Goal: Task Accomplishment & Management: Manage account settings

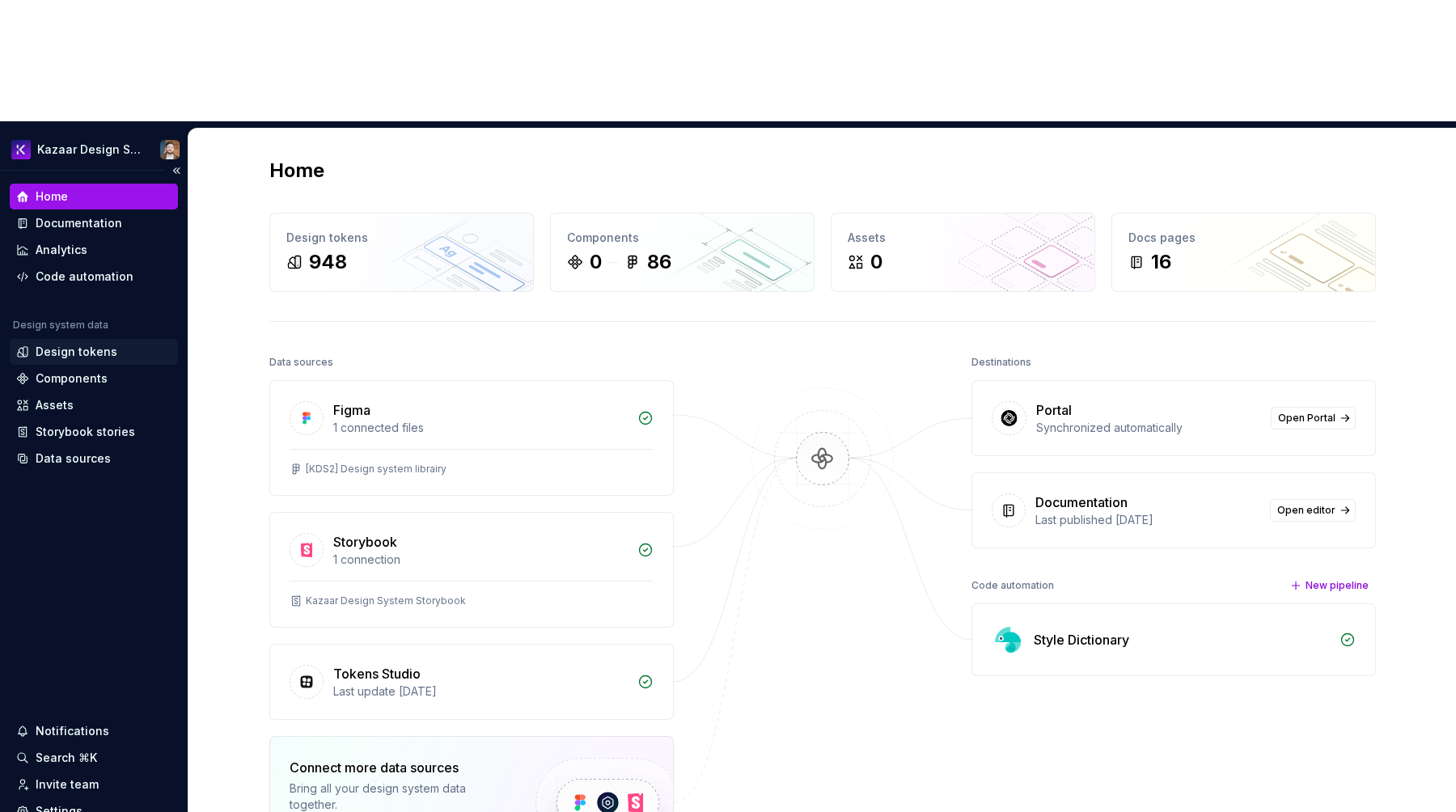
click at [124, 344] on div "Design tokens" at bounding box center [93, 352] width 155 height 16
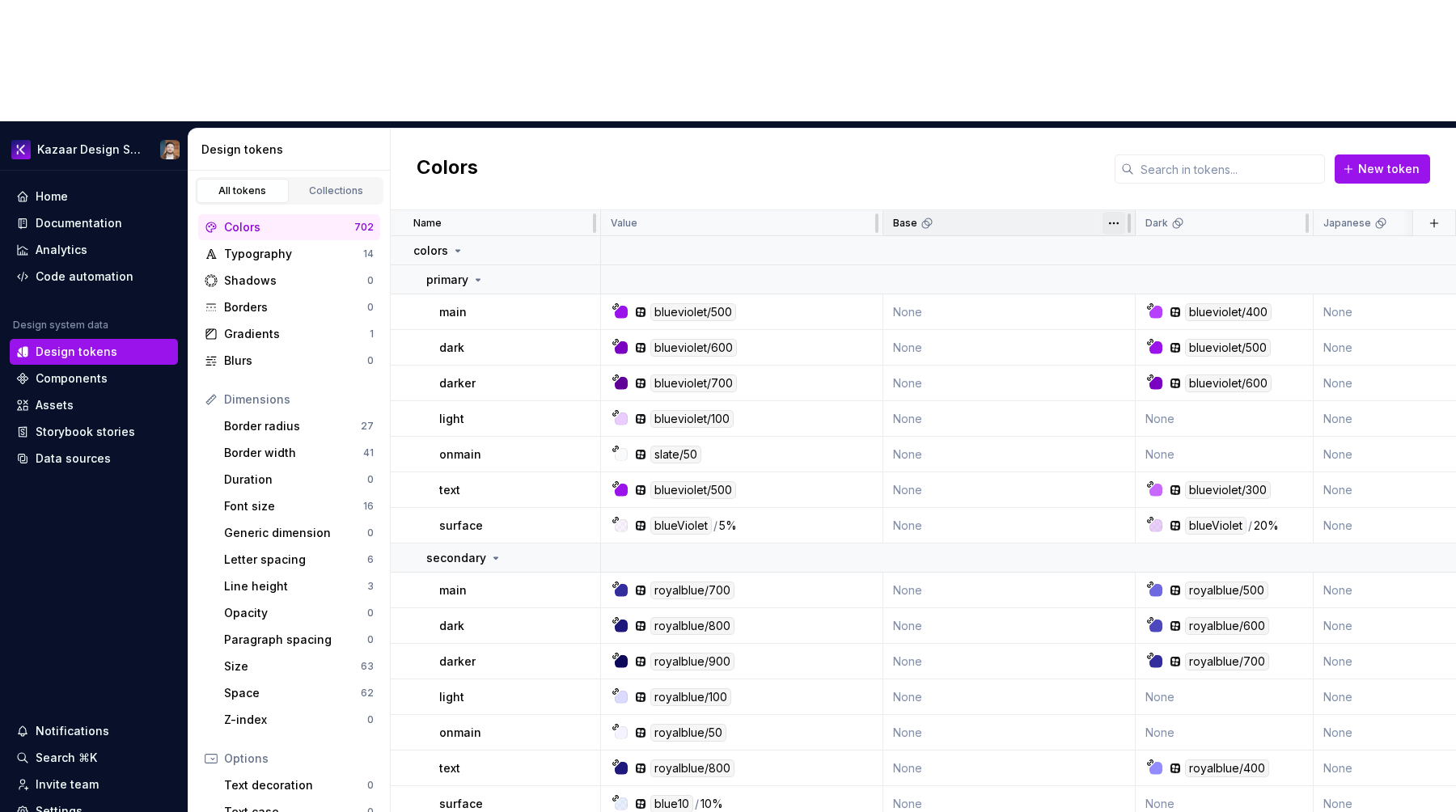
click at [1111, 104] on html "Kazaar Design System Home Documentation Analytics Code automation Design system…" at bounding box center [728, 406] width 1456 height 812
click at [1128, 129] on div "Edit theme" at bounding box center [1176, 133] width 138 height 26
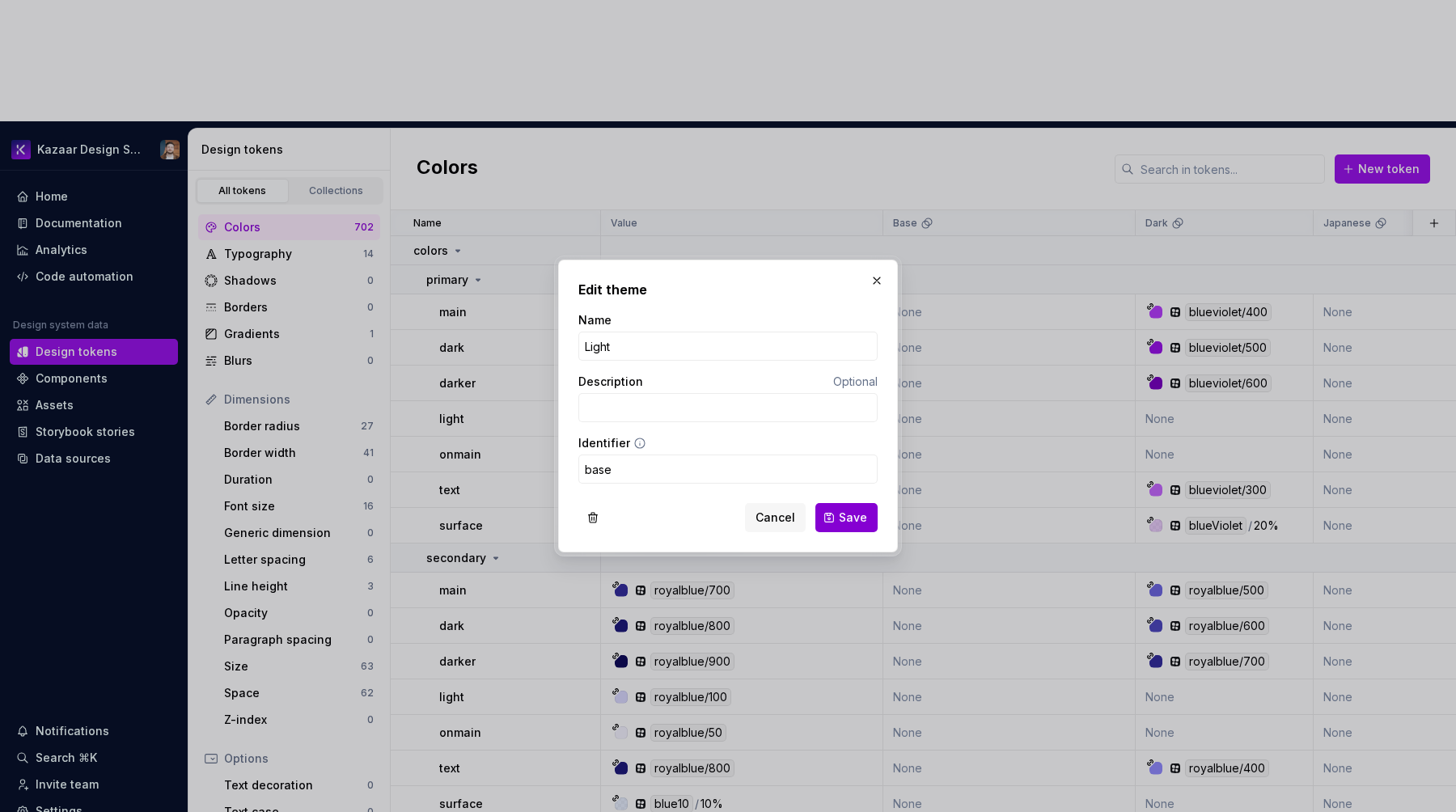
type input "Light"
click at [833, 520] on button "Save" at bounding box center [847, 517] width 63 height 30
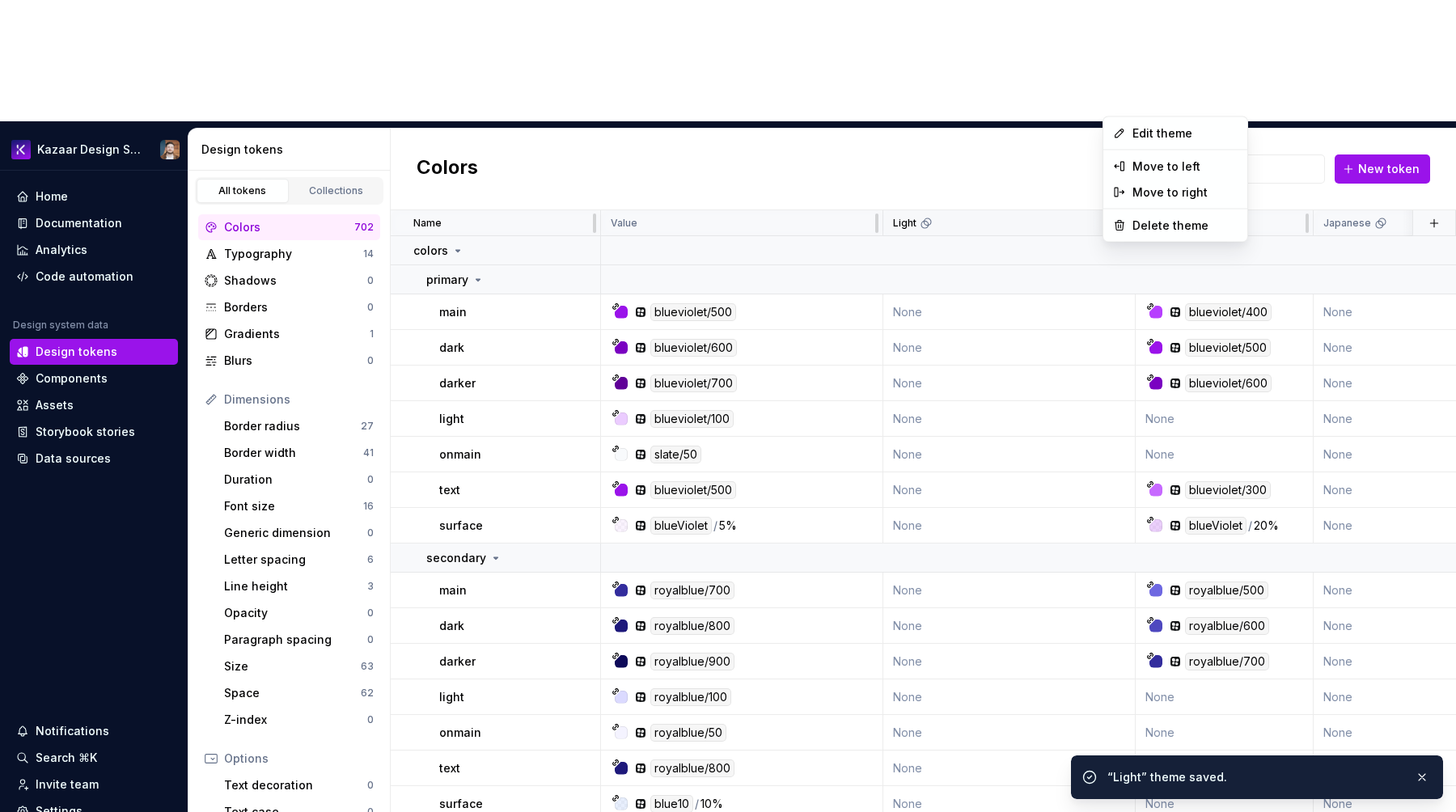
click at [1109, 103] on html "Kazaar Design System Home Documentation Analytics Code automation Design system…" at bounding box center [728, 406] width 1456 height 812
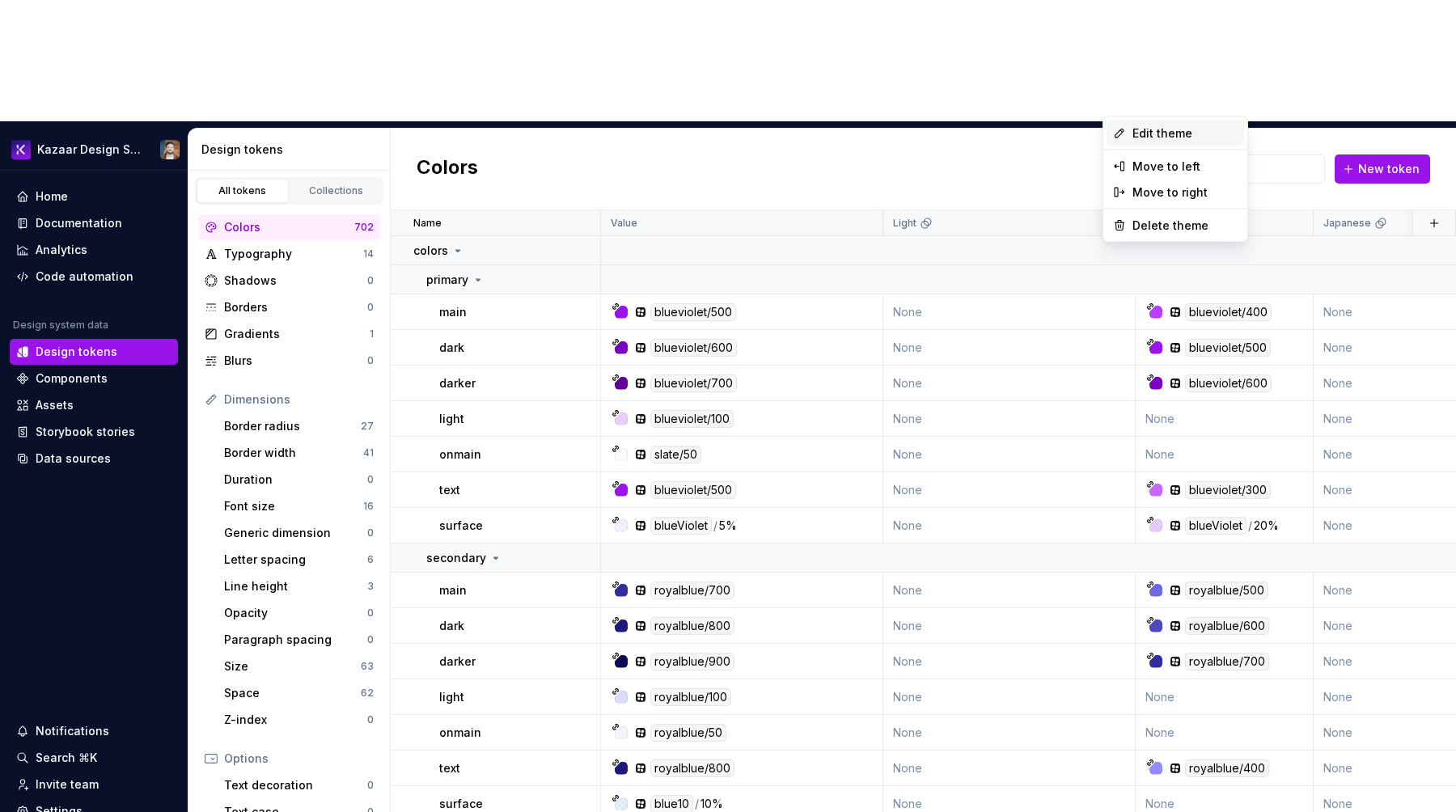
click at [1130, 123] on div "Edit theme" at bounding box center [1176, 133] width 138 height 26
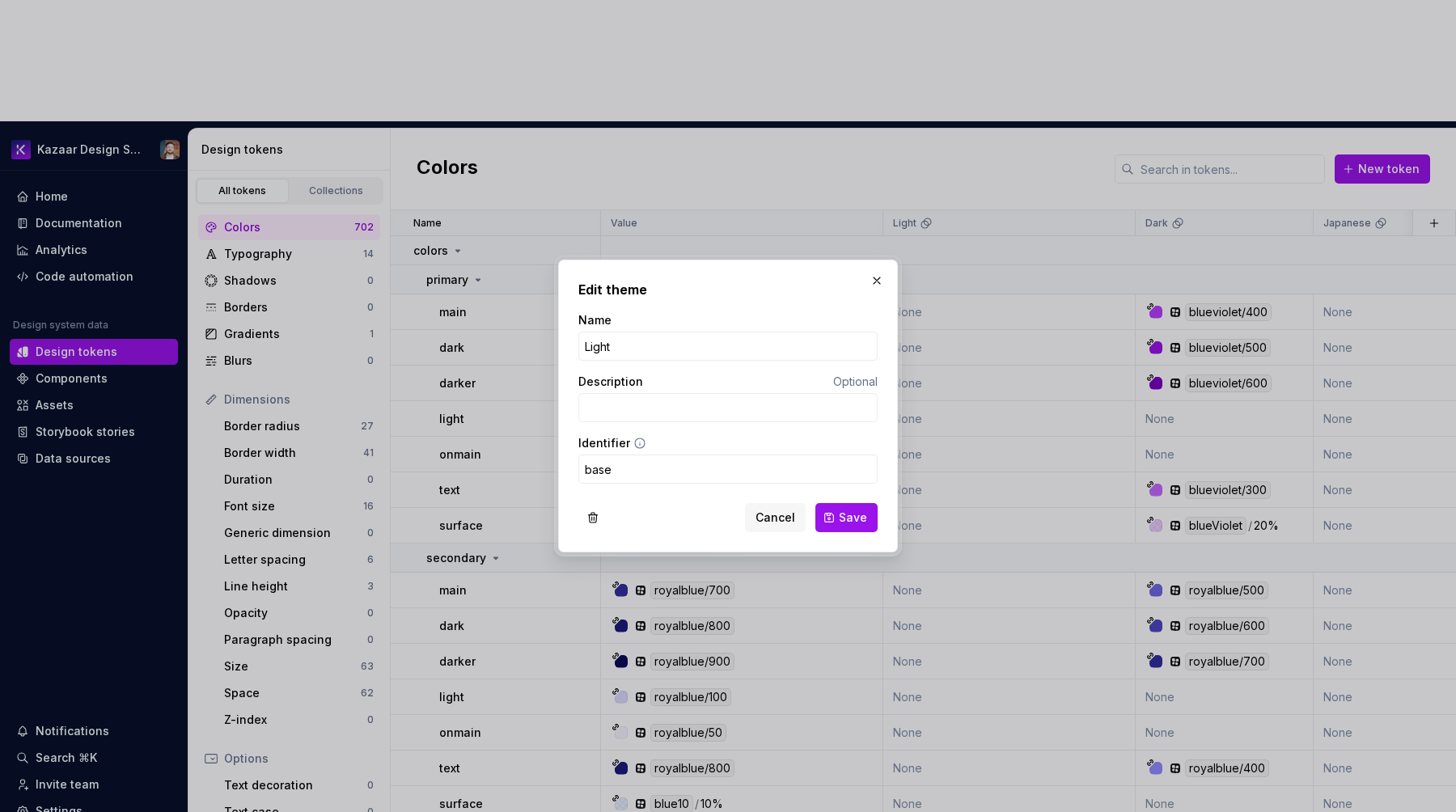
click at [658, 486] on div "Name Light Description Optional Identifier base" at bounding box center [728, 405] width 299 height 184
click at [660, 468] on input "base" at bounding box center [728, 469] width 299 height 30
type input "light"
click at [852, 531] on button "Save" at bounding box center [847, 517] width 63 height 30
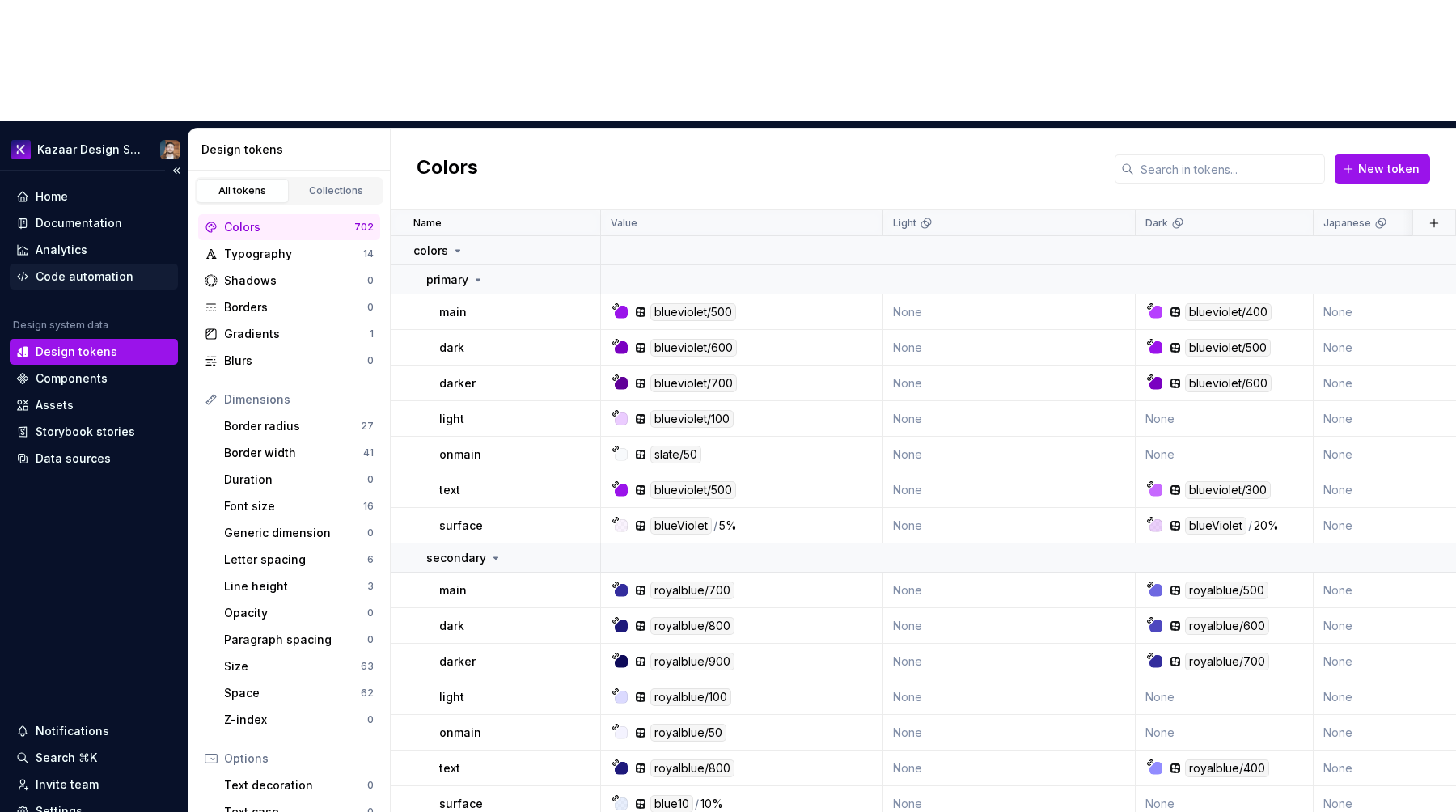
click at [115, 269] on div "Code automation" at bounding box center [84, 277] width 98 height 16
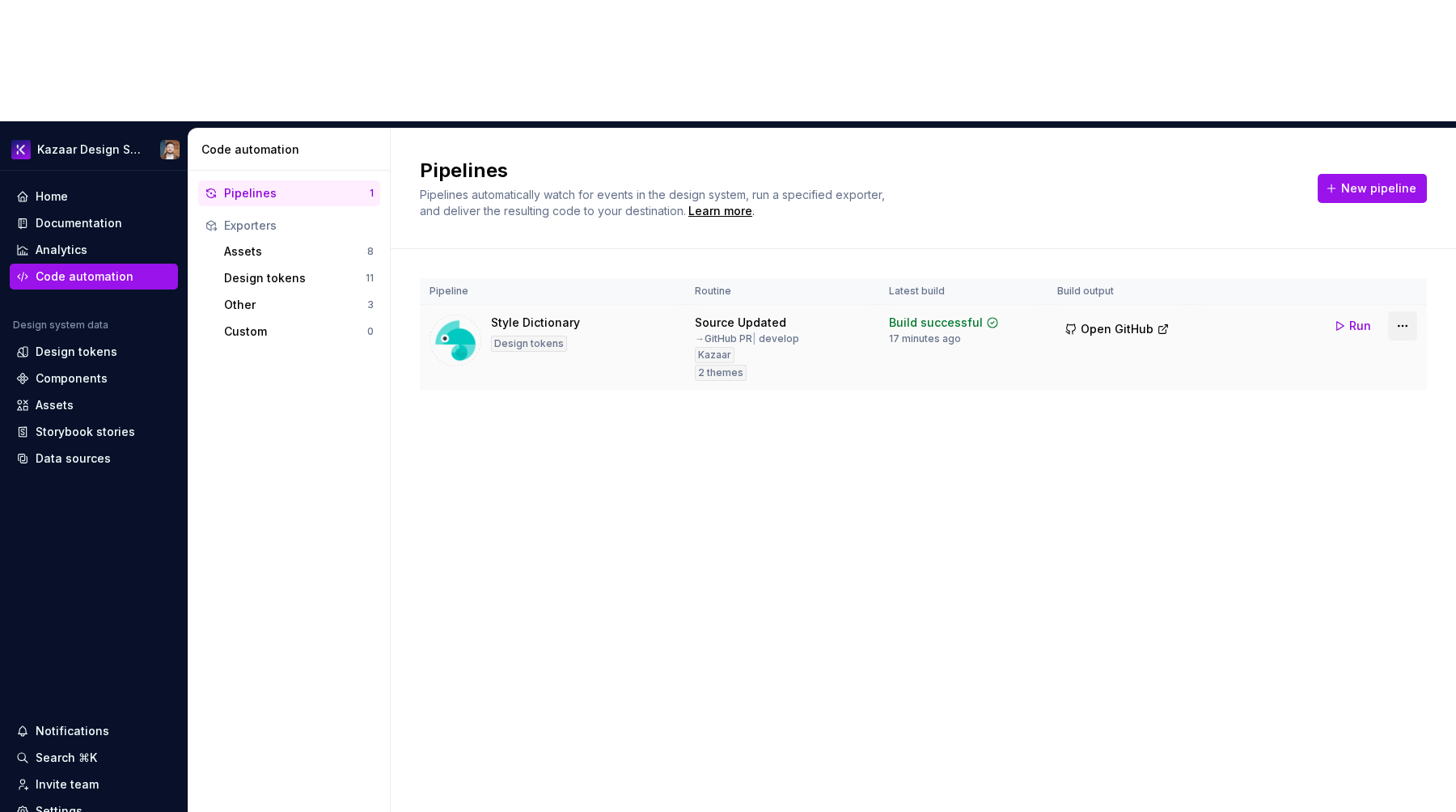
click at [1396, 210] on html "Kazaar Design System Home Documentation Analytics Code automation Design system…" at bounding box center [728, 406] width 1456 height 812
click at [1370, 205] on html "Kazaar Design System Home Documentation Analytics Code automation Design system…" at bounding box center [728, 406] width 1456 height 812
click at [1370, 312] on button "Run" at bounding box center [1354, 326] width 56 height 30
click at [109, 269] on div "Code automation" at bounding box center [84, 277] width 98 height 16
click at [52, 215] on div "Documentation" at bounding box center [79, 223] width 87 height 16
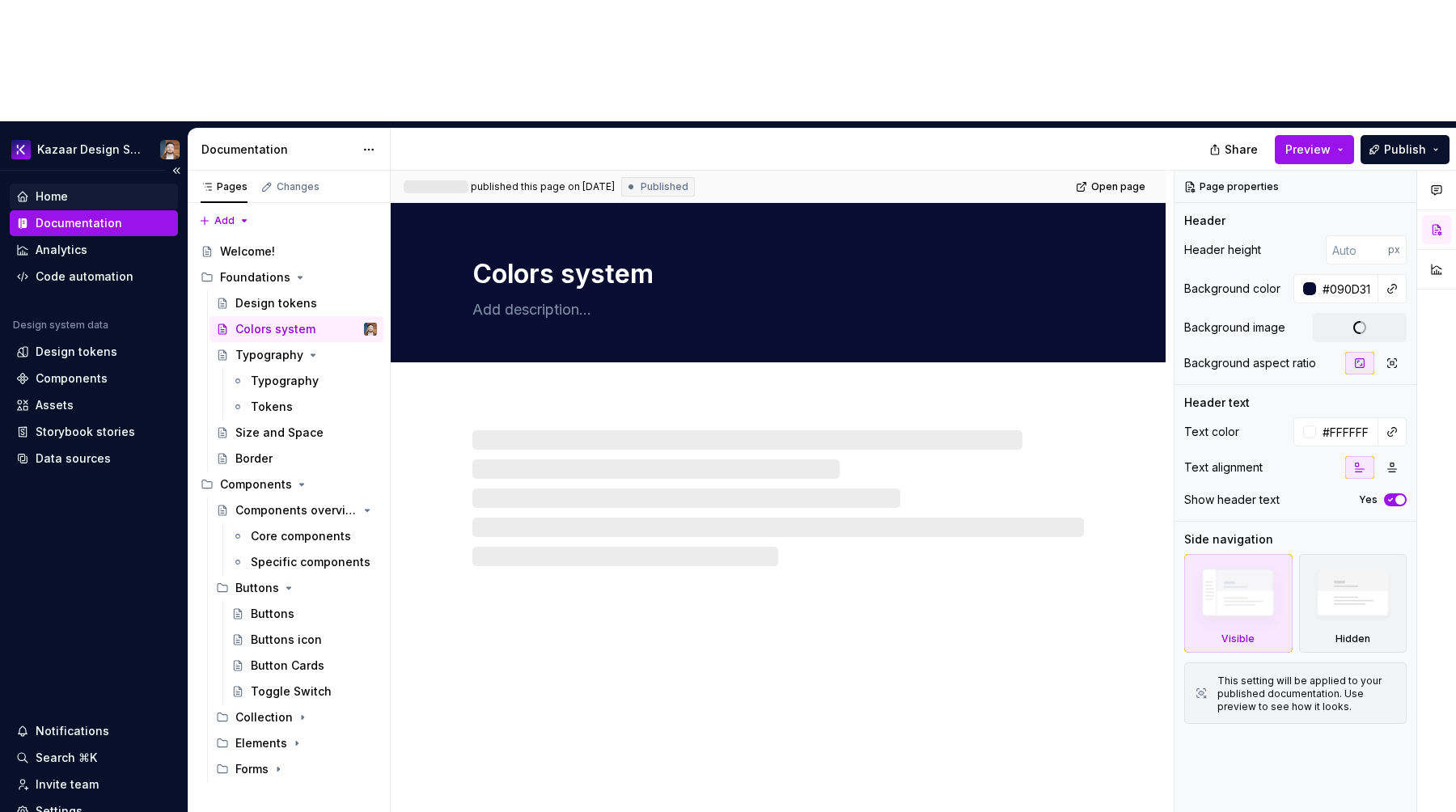
type textarea "*"
click at [49, 184] on div "Home" at bounding box center [94, 196] width 168 height 26
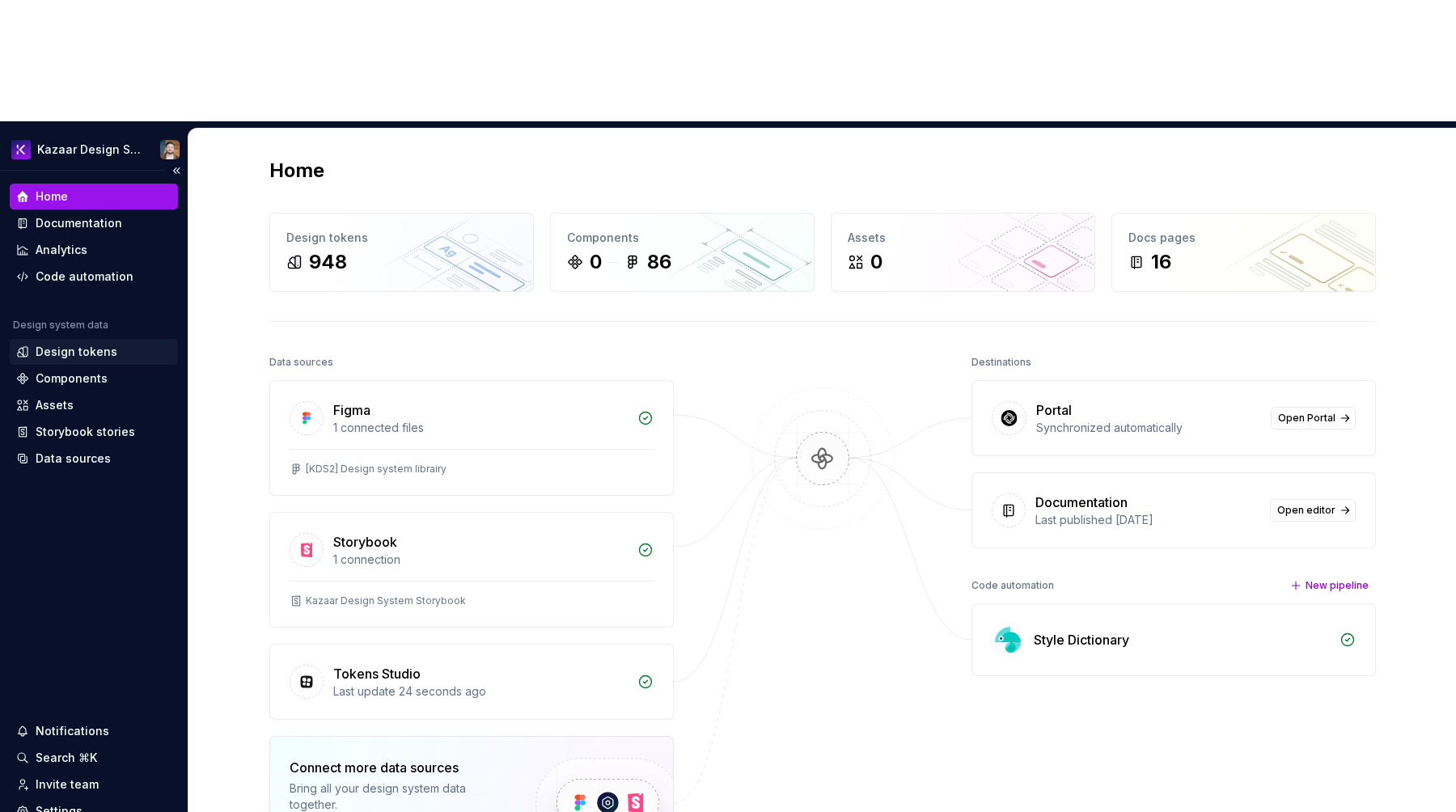
click at [63, 344] on div "Design tokens" at bounding box center [76, 352] width 81 height 16
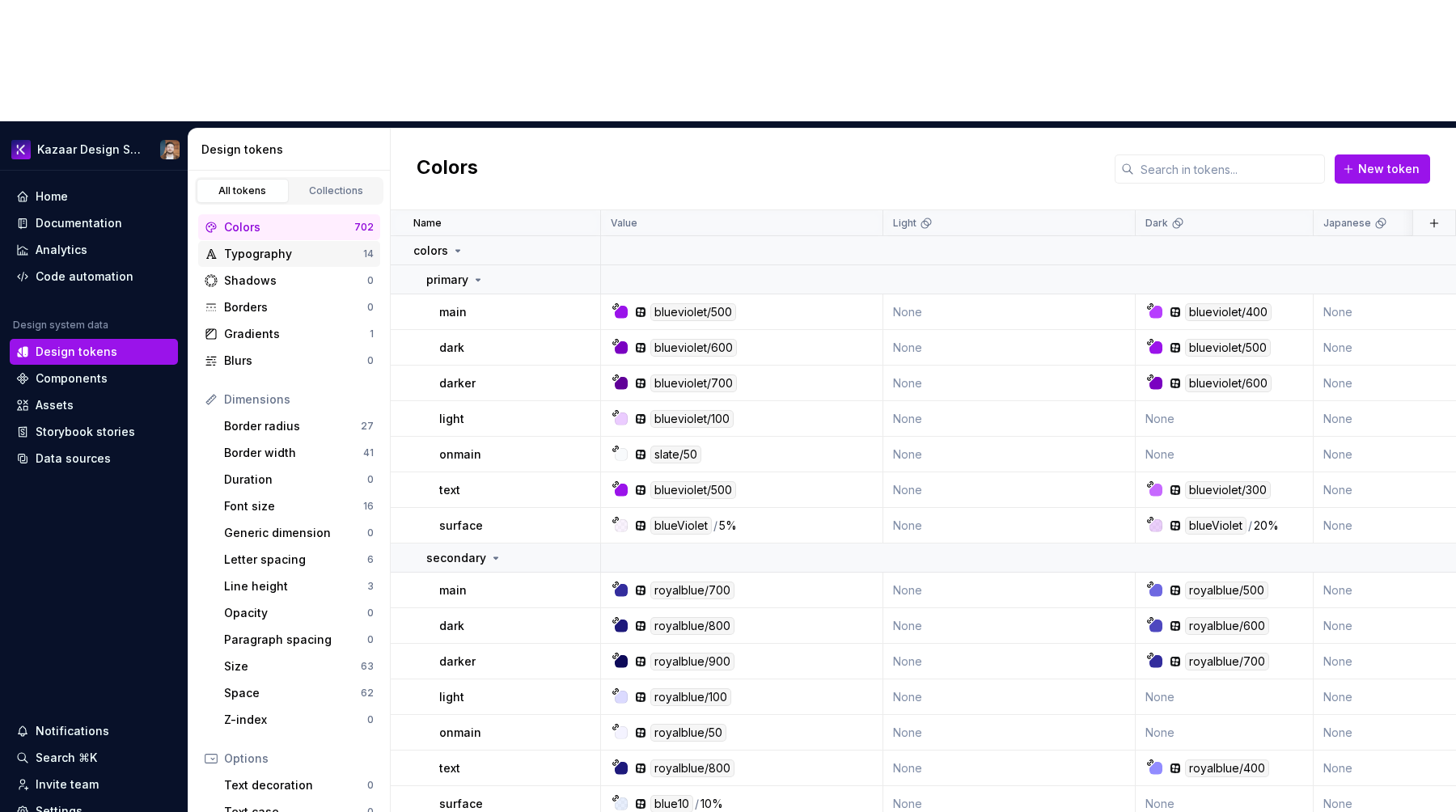
click at [280, 241] on div "Typography 14" at bounding box center [288, 253] width 182 height 26
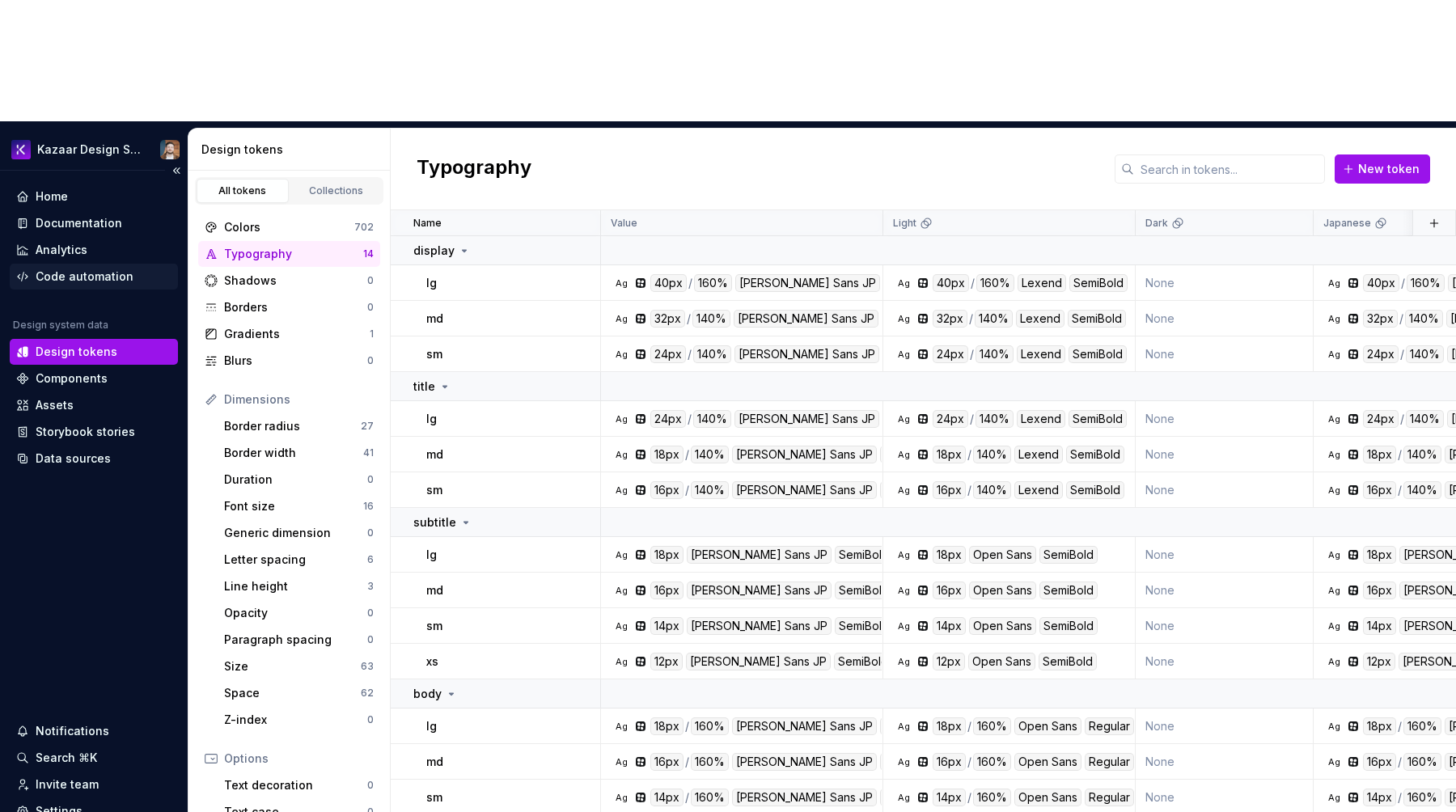
click at [77, 269] on div "Code automation" at bounding box center [84, 277] width 98 height 16
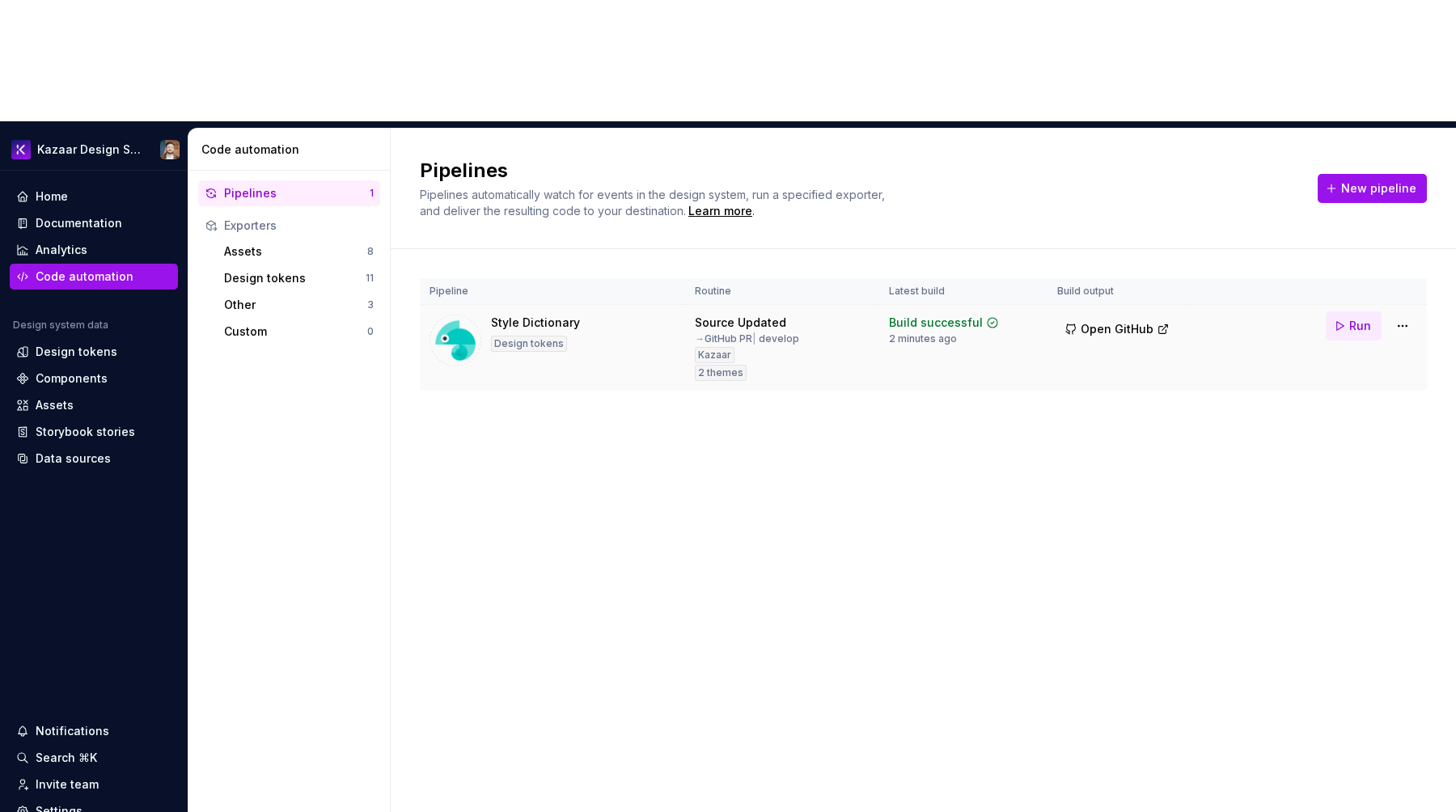
click at [1375, 312] on button "Run" at bounding box center [1354, 326] width 56 height 30
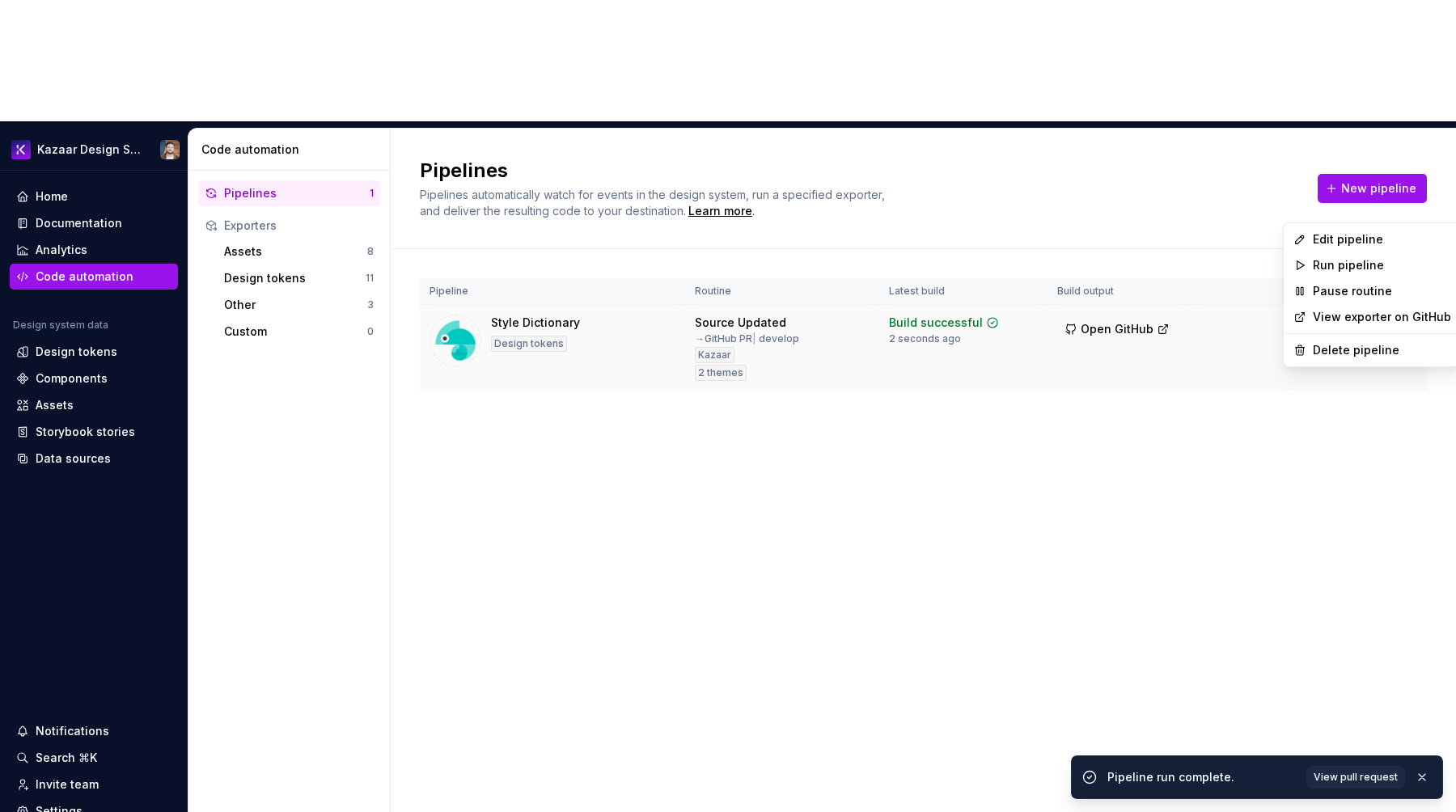
click at [1400, 203] on html "Kazaar Design System Home Documentation Analytics Code automation Design system…" at bounding box center [728, 406] width 1456 height 812
click at [1365, 241] on div "Edit pipeline" at bounding box center [1382, 239] width 138 height 16
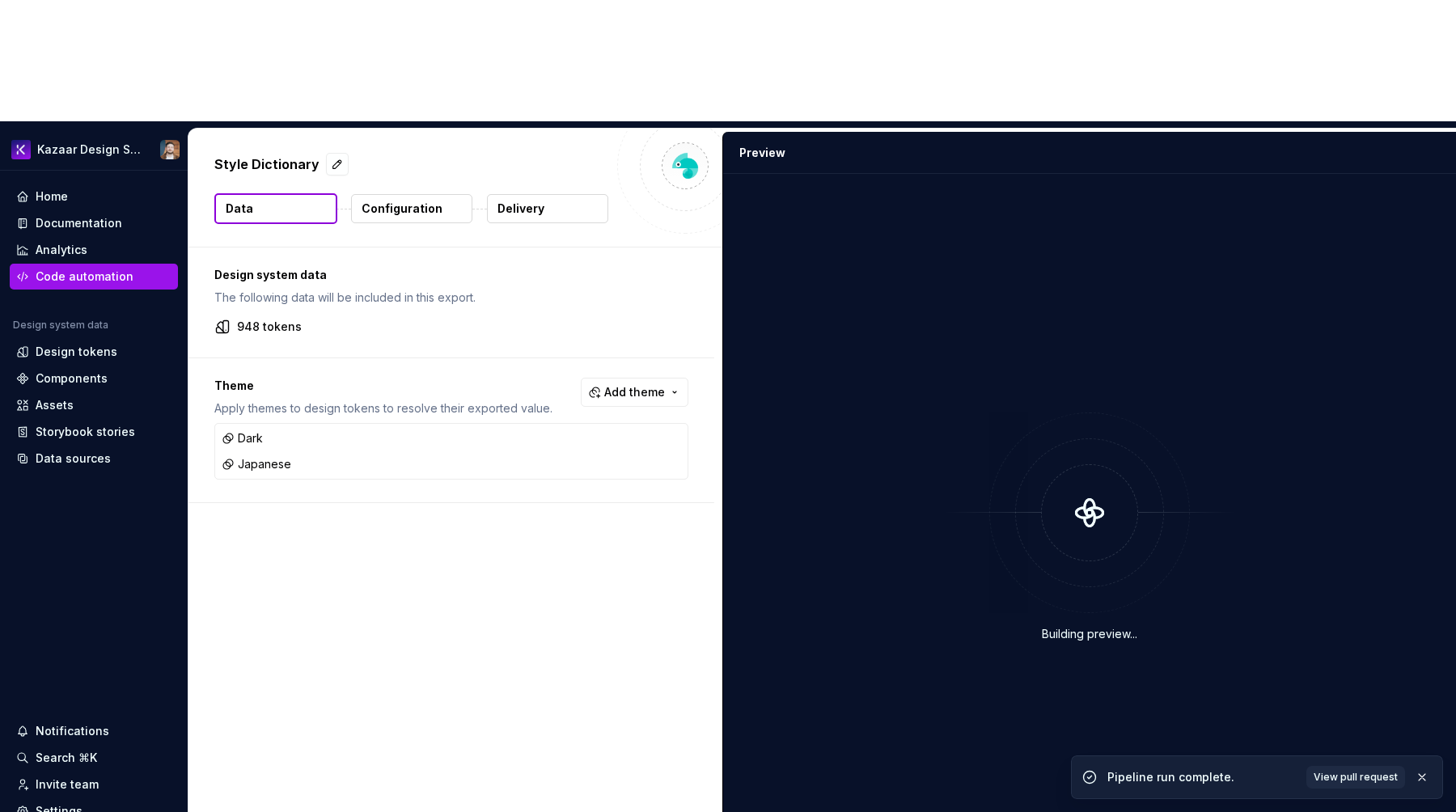
click at [458, 194] on button "Configuration" at bounding box center [411, 209] width 121 height 30
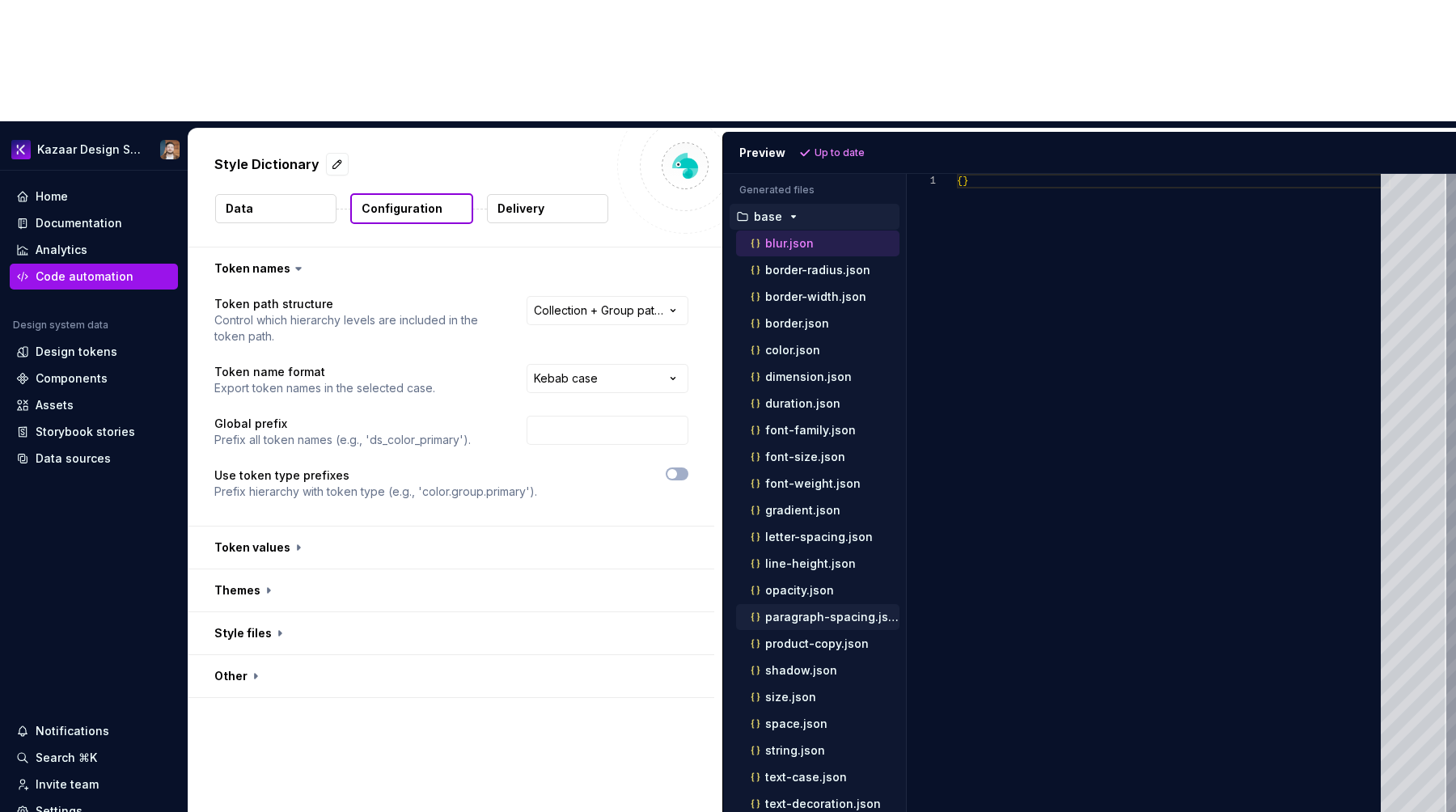
scroll to position [21, 0]
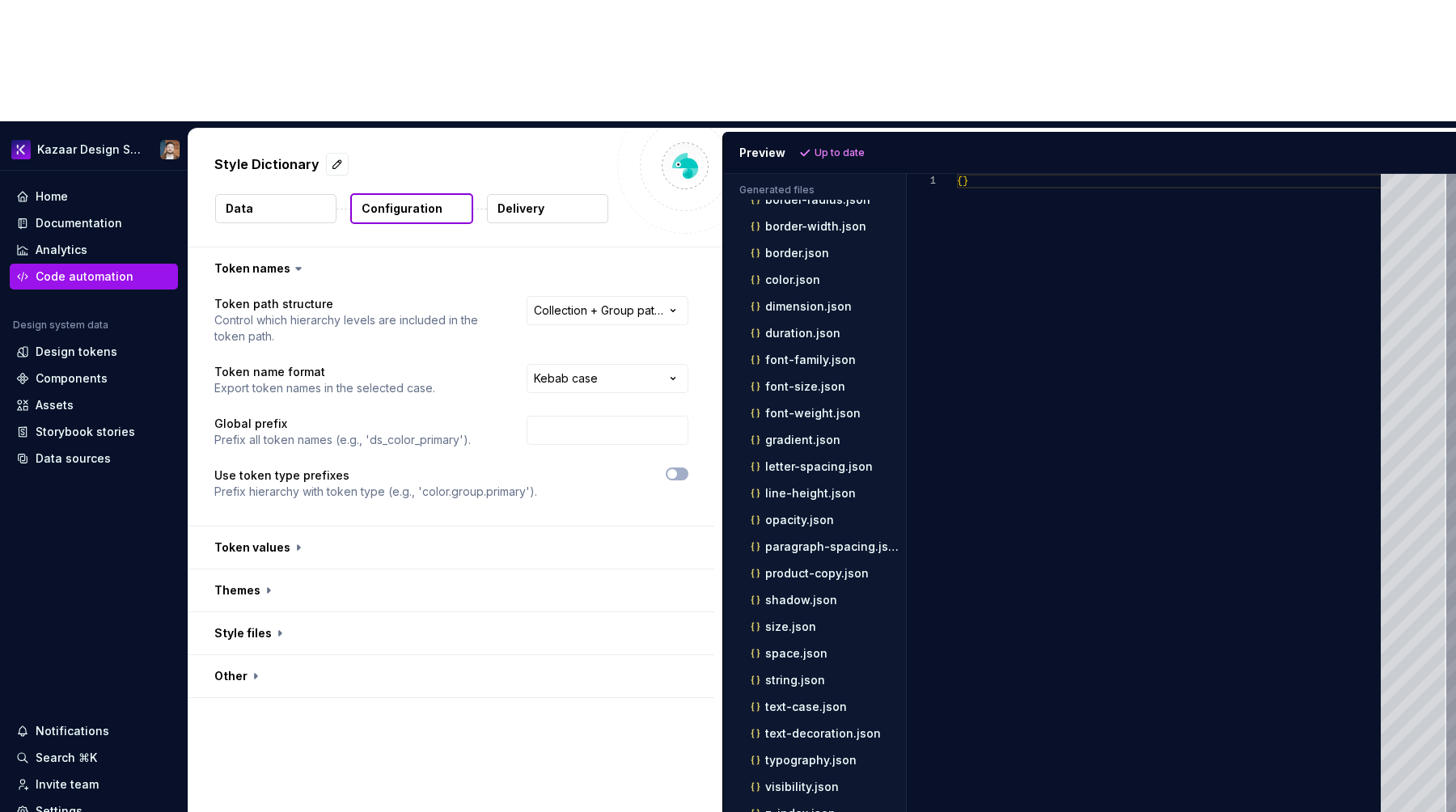
scroll to position [0, 0]
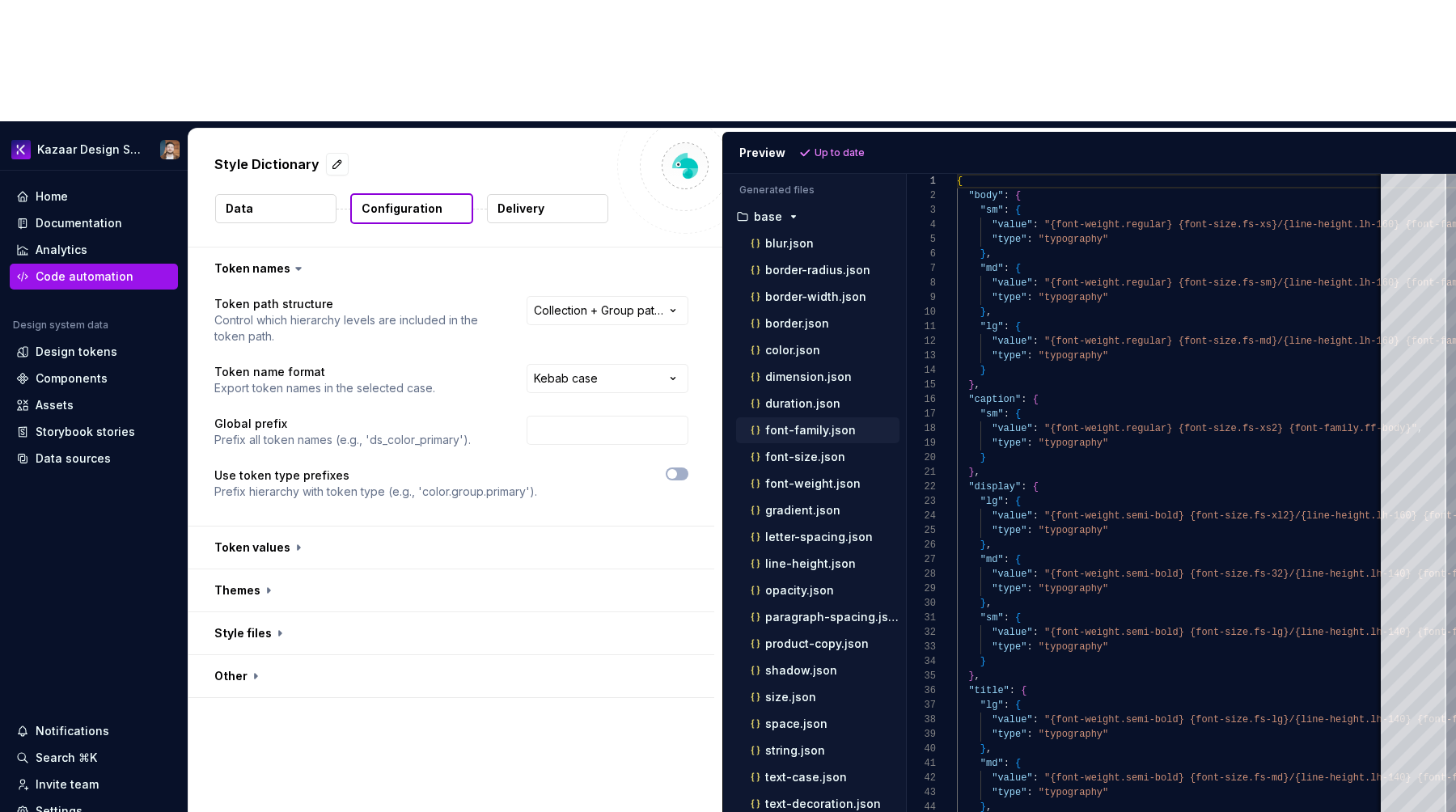
click at [858, 423] on div "font-family.json" at bounding box center [824, 431] width 152 height 16
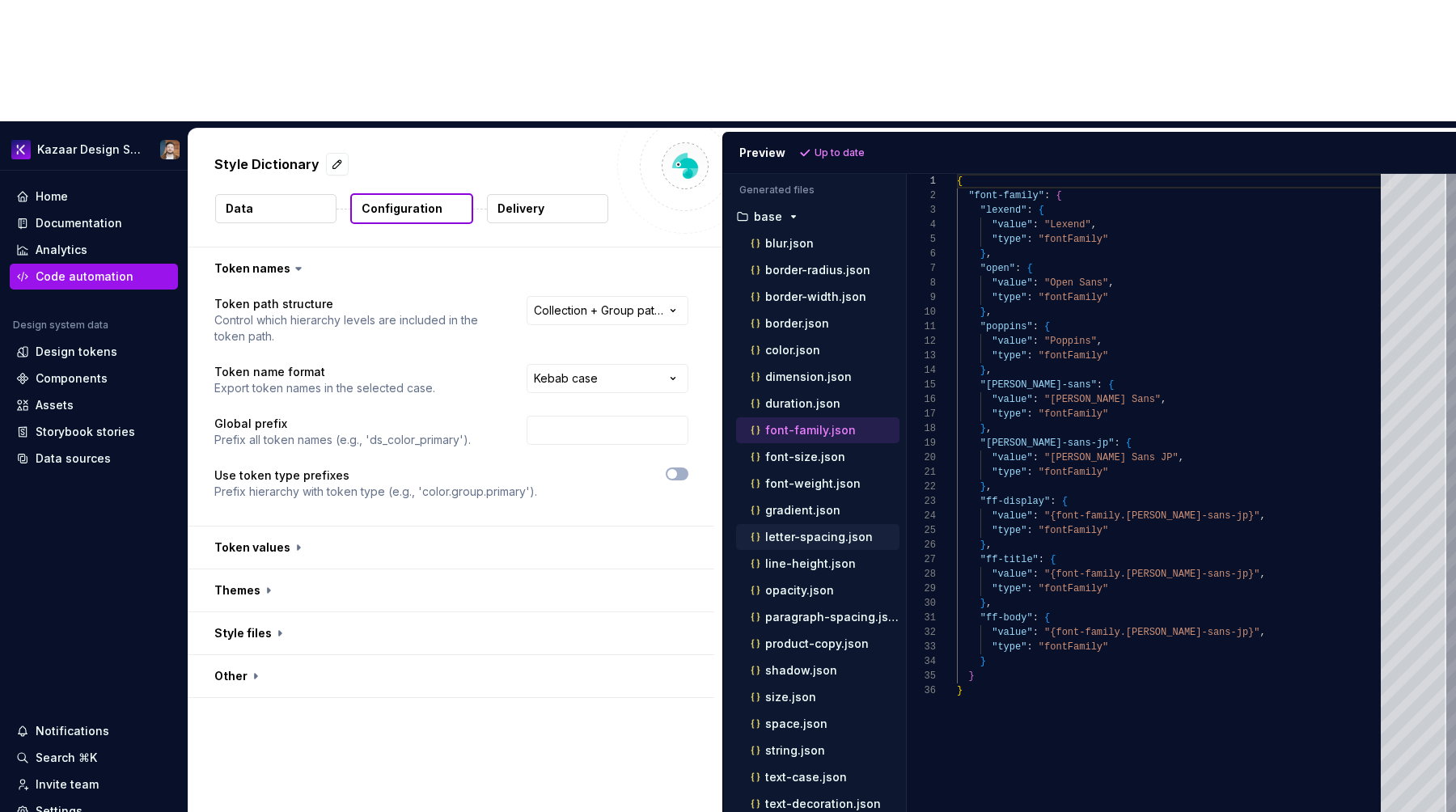
scroll to position [180, 0]
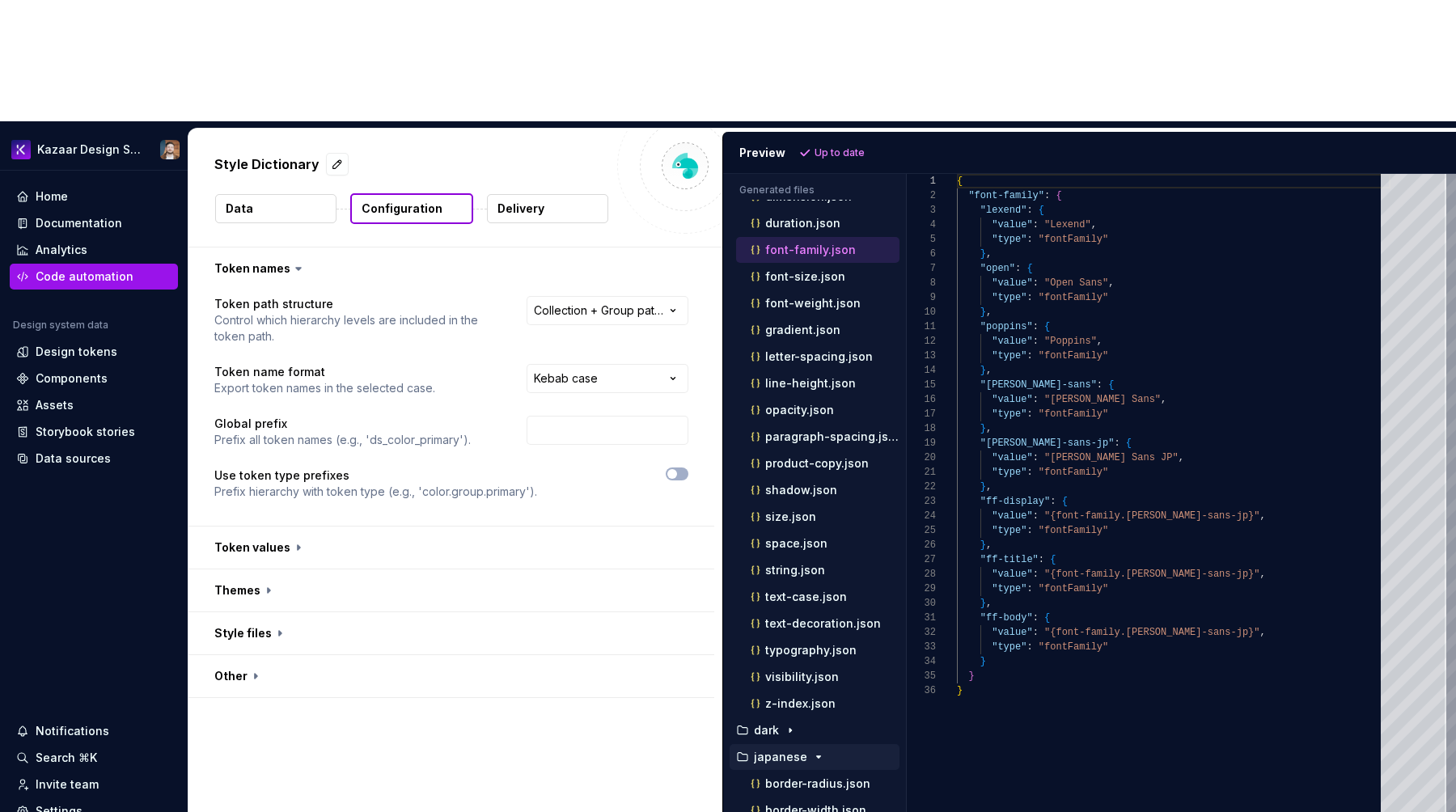
click at [785, 750] on p "japanese" at bounding box center [781, 756] width 54 height 13
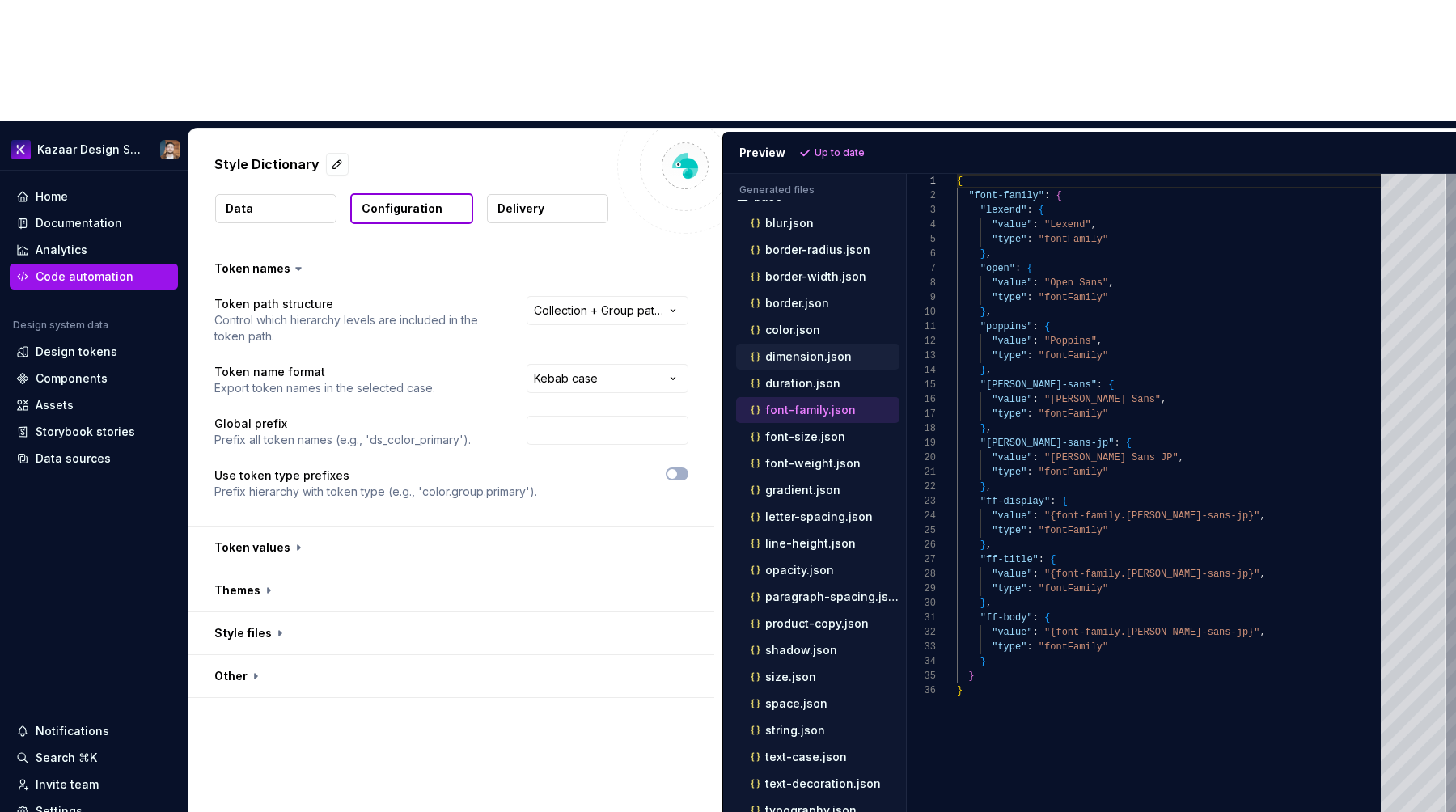
scroll to position [0, 0]
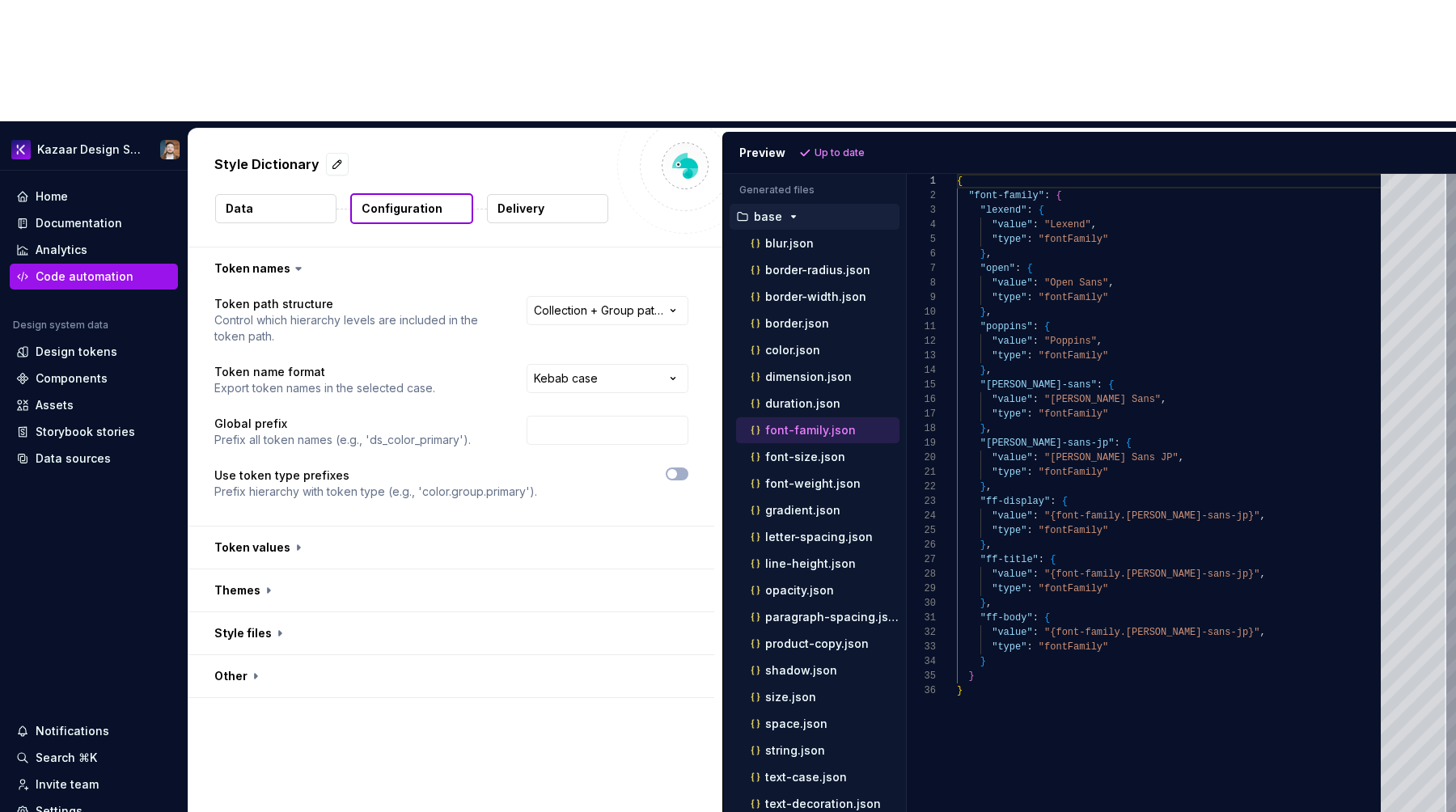
click at [774, 208] on button "base" at bounding box center [815, 217] width 170 height 18
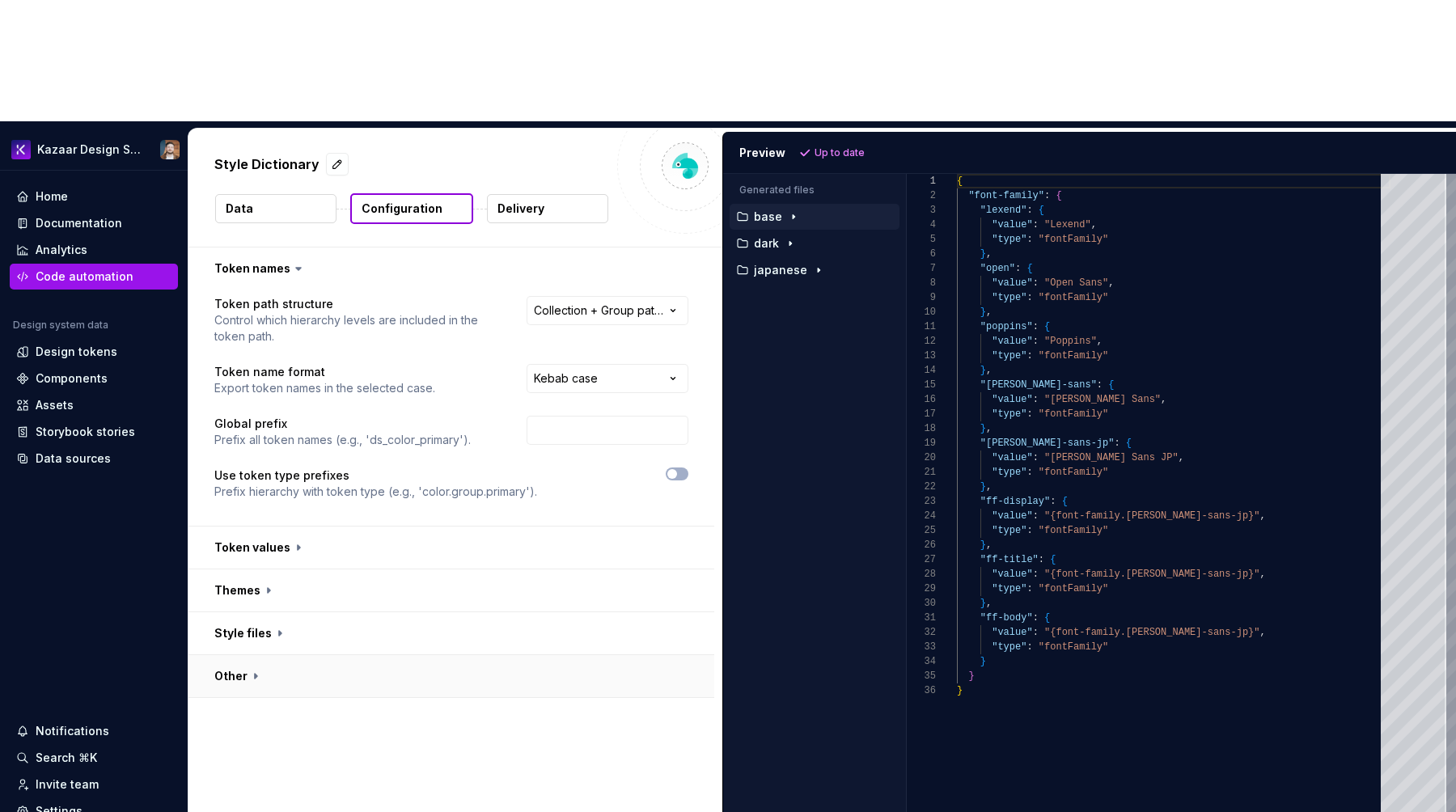
click at [472, 655] on button "button" at bounding box center [450, 676] width 526 height 42
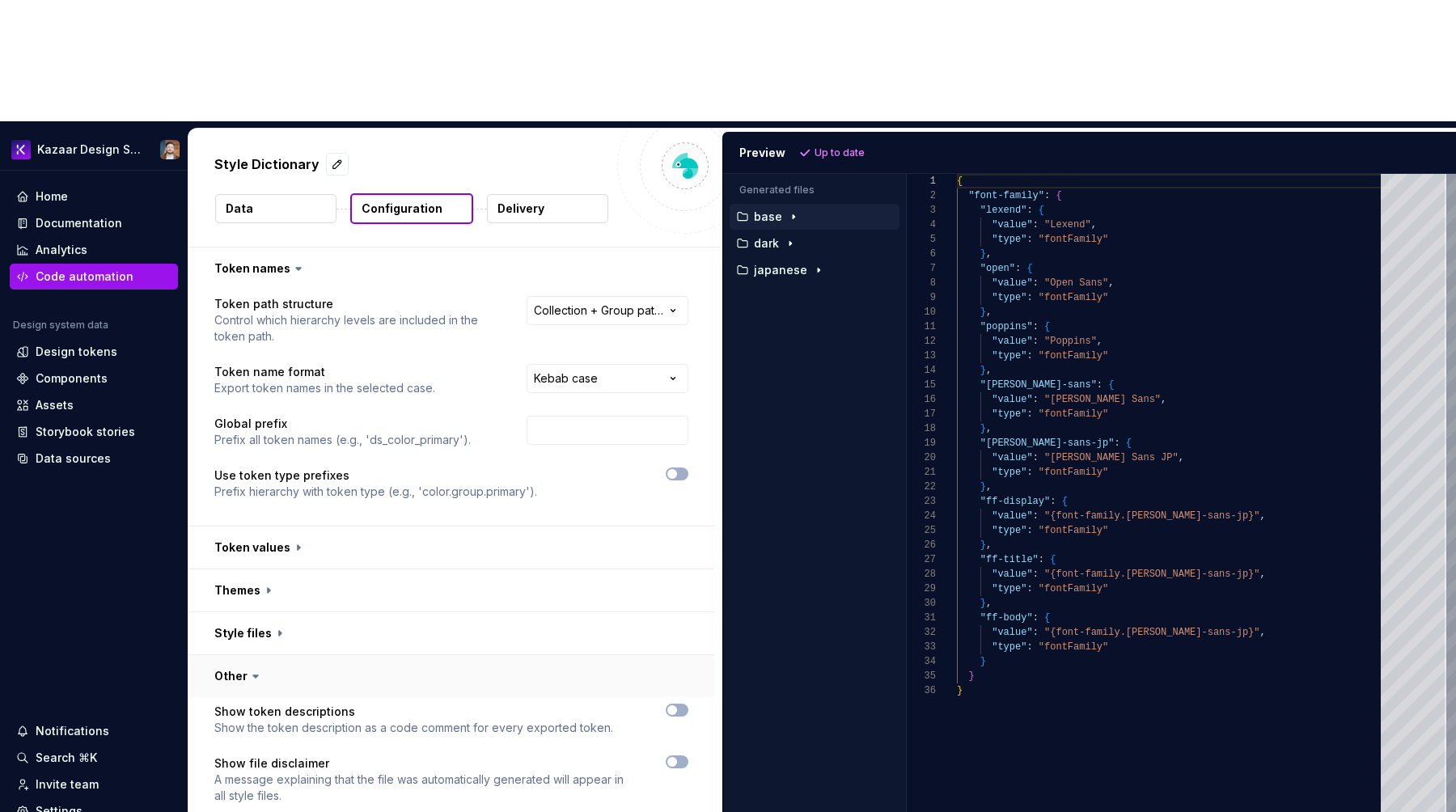
click at [460, 655] on button "button" at bounding box center [450, 676] width 526 height 42
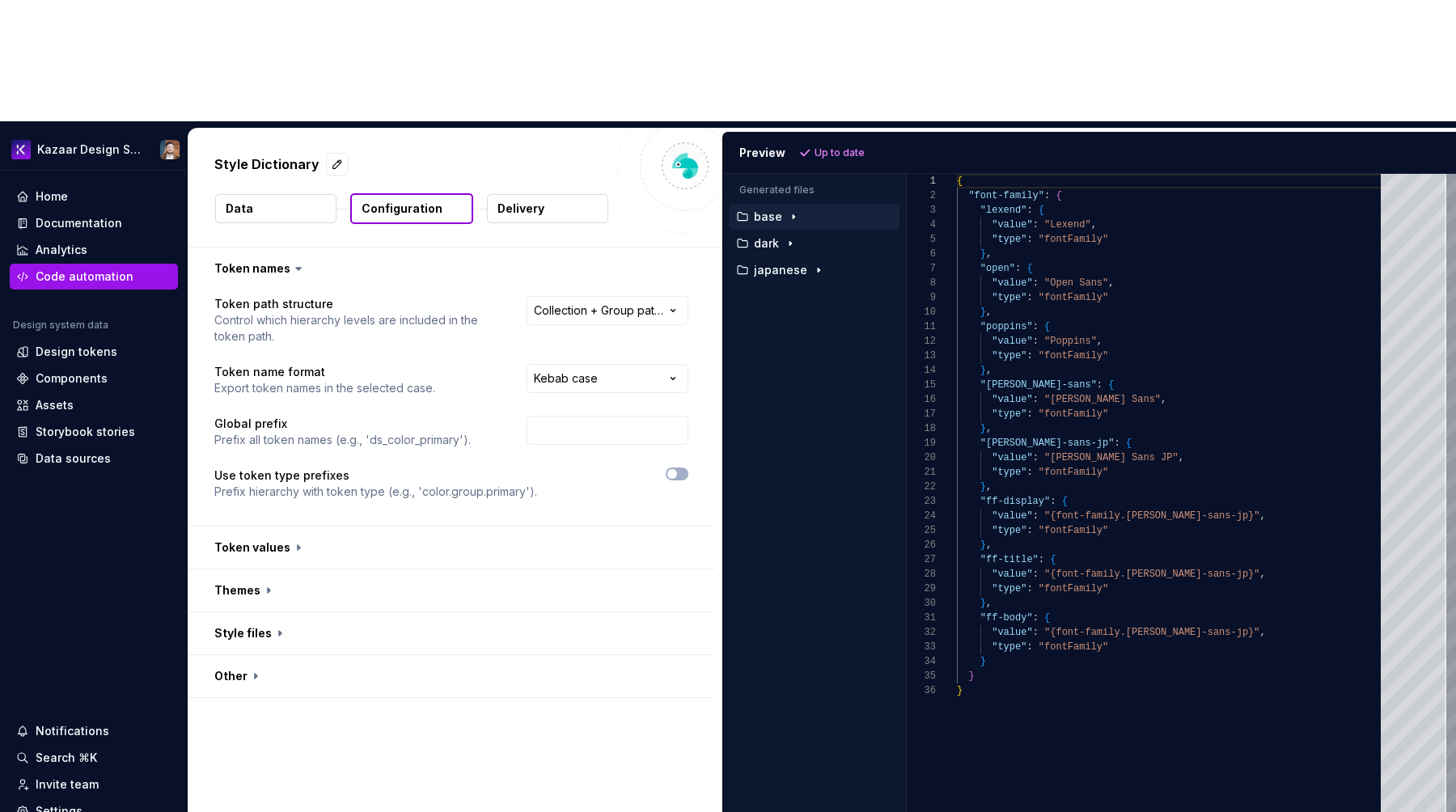
click at [261, 194] on button "Data" at bounding box center [275, 209] width 121 height 30
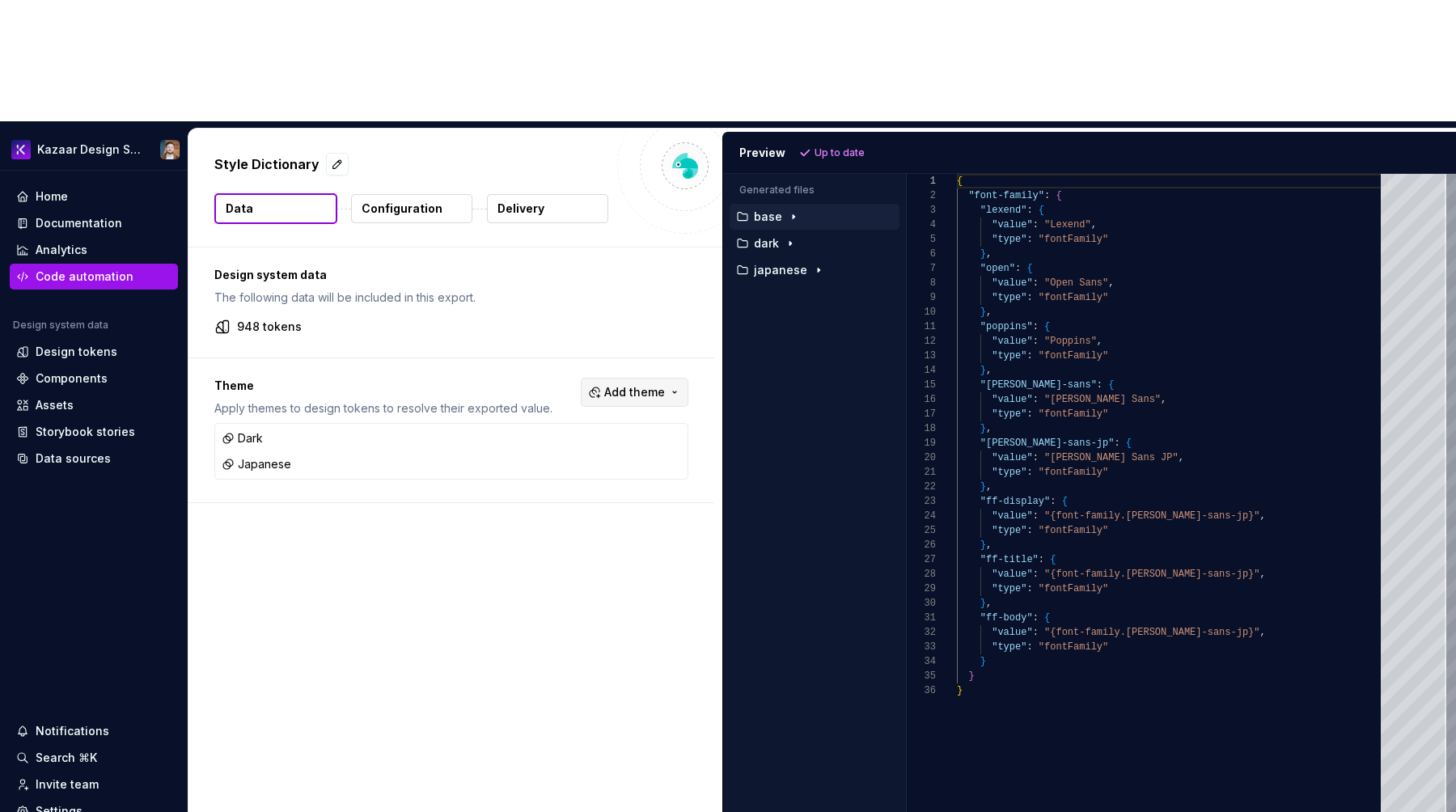
click at [639, 384] on span "Add theme" at bounding box center [635, 392] width 61 height 16
click at [551, 359] on div "Light" at bounding box center [546, 362] width 29 height 16
click at [648, 782] on html "Kazaar Design System Home Documentation Analytics Code automation Design system…" at bounding box center [728, 406] width 1456 height 812
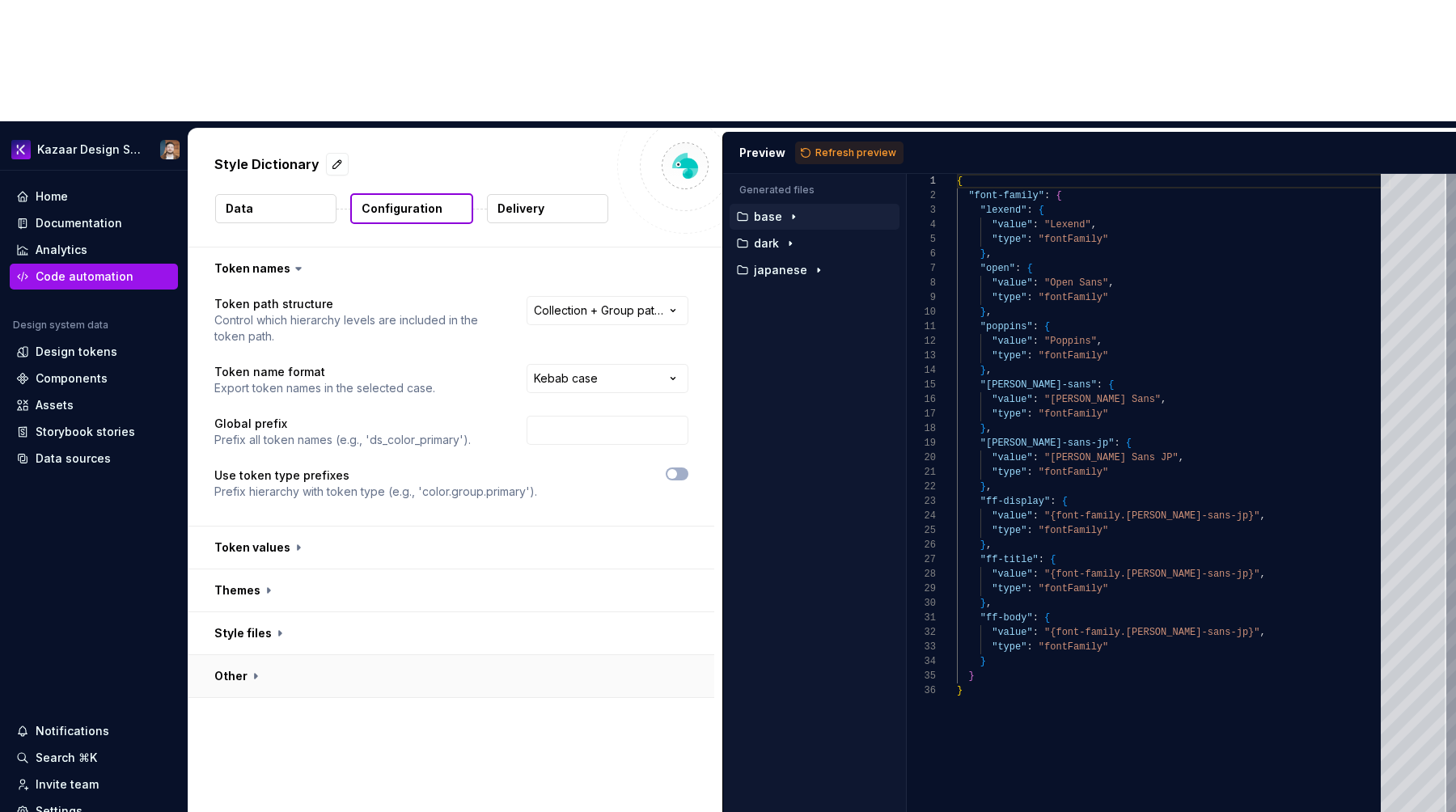
click at [260, 655] on button "button" at bounding box center [450, 676] width 526 height 42
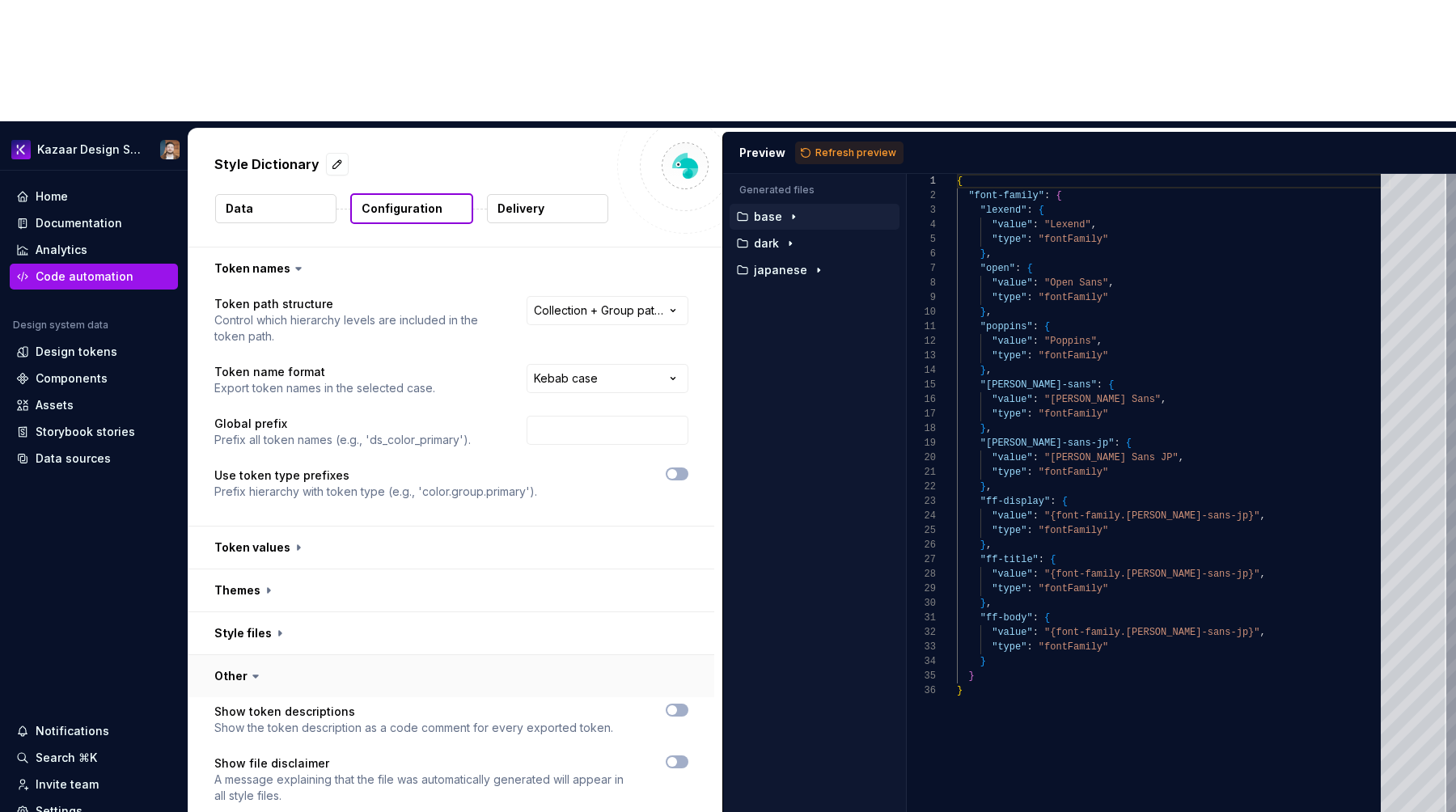
click at [260, 668] on icon at bounding box center [255, 676] width 16 height 16
click at [249, 668] on icon at bounding box center [255, 676] width 16 height 16
click at [255, 668] on icon at bounding box center [255, 676] width 16 height 16
click at [253, 675] on icon at bounding box center [255, 676] width 4 height 3
click at [296, 526] on button "button" at bounding box center [450, 547] width 526 height 42
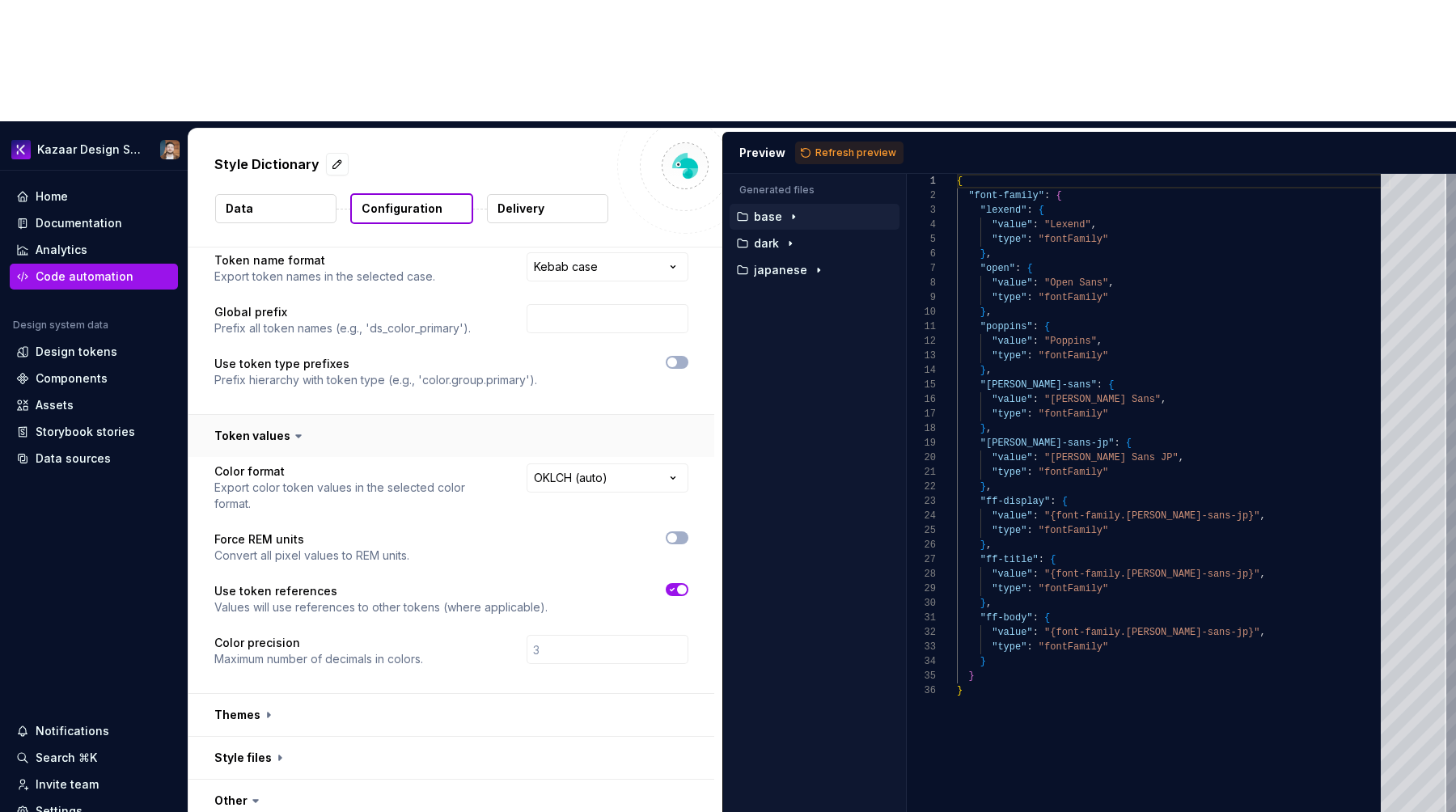
scroll to position [121, 0]
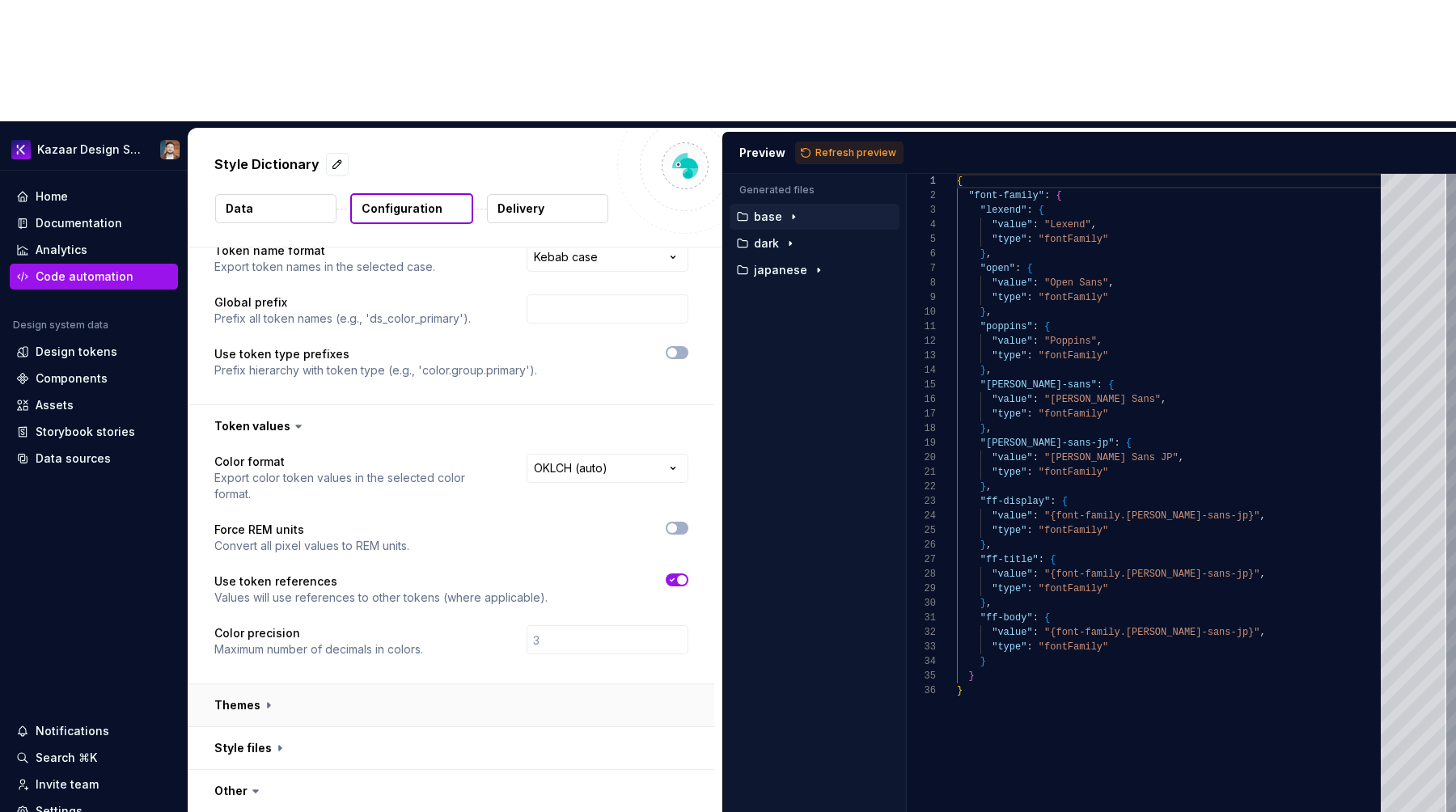
click at [251, 684] on button "button" at bounding box center [450, 705] width 526 height 42
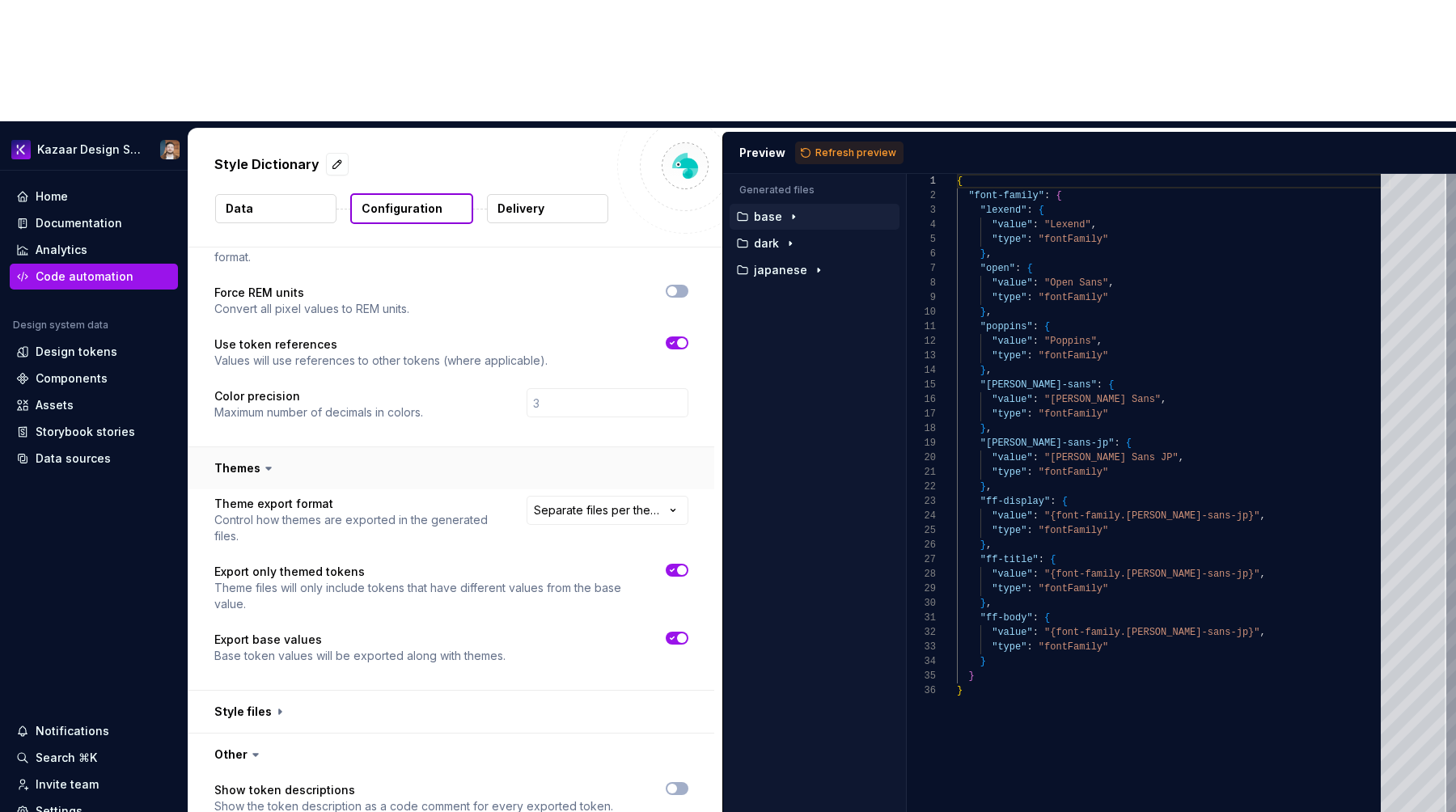
scroll to position [380, 0]
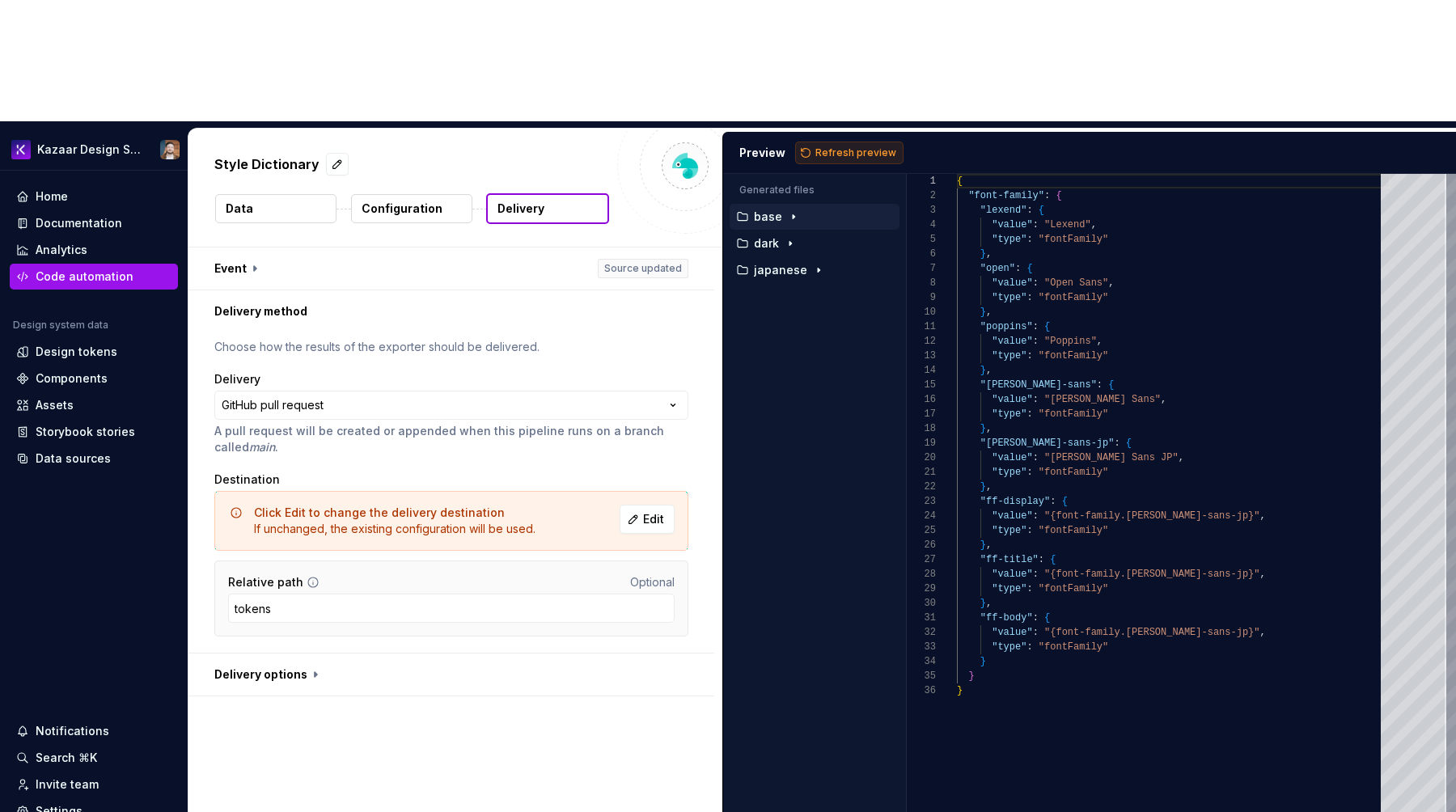
click at [834, 147] on span "Refresh preview" at bounding box center [856, 153] width 81 height 13
click at [784, 290] on icon "button" at bounding box center [790, 296] width 13 height 13
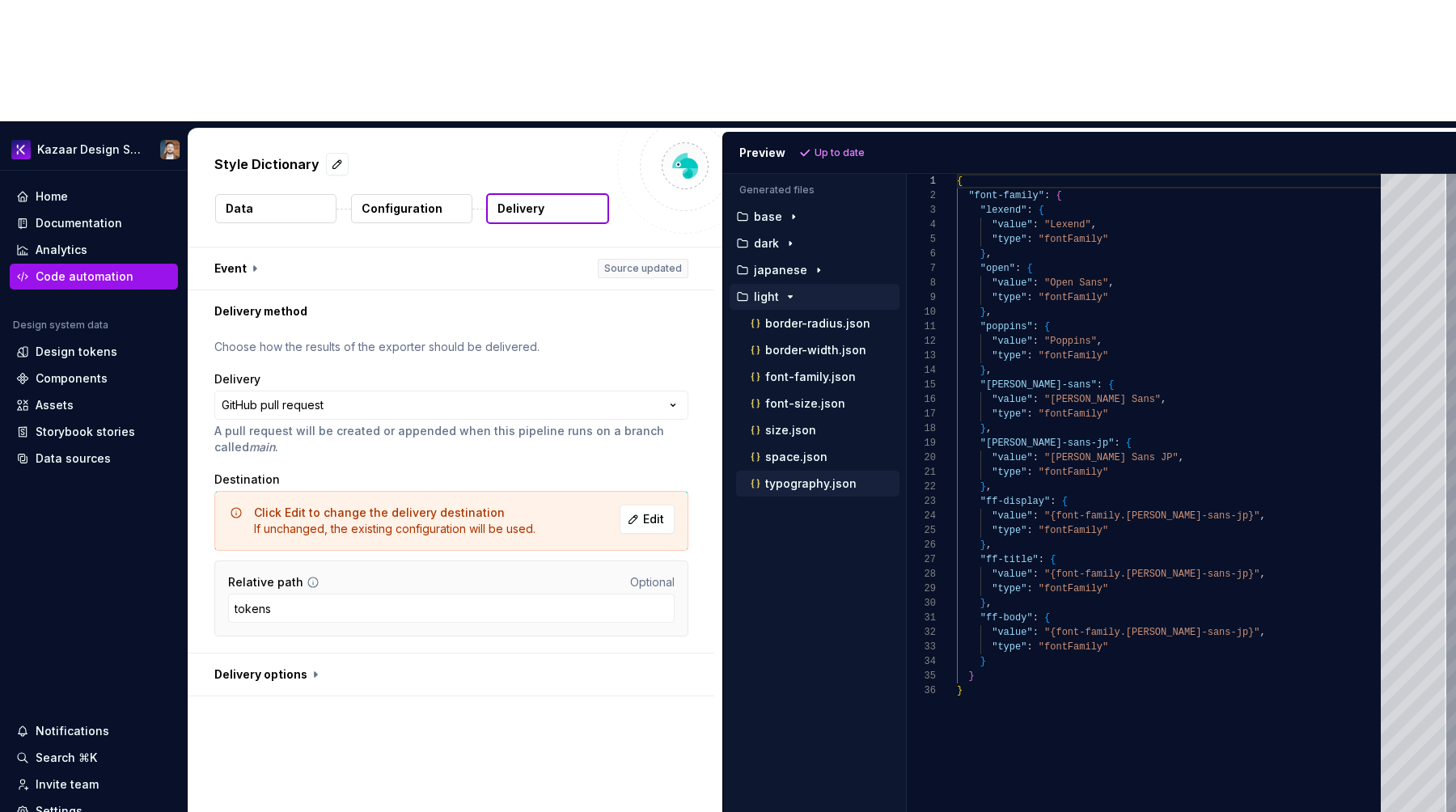
click at [784, 477] on p "typography.json" at bounding box center [811, 483] width 91 height 13
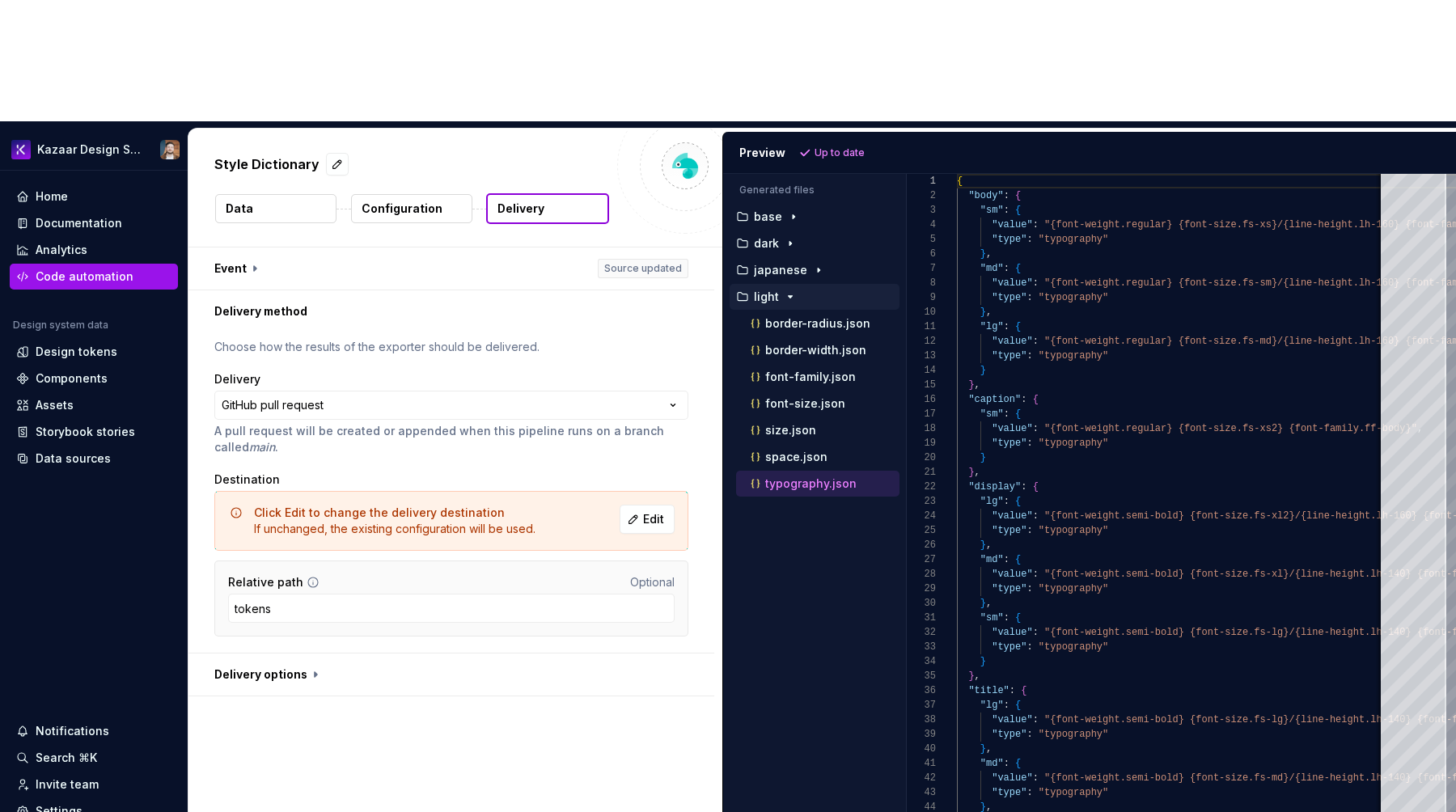
click at [823, 471] on div "typography.json" at bounding box center [818, 483] width 163 height 26
click at [824, 450] on p "space.json" at bounding box center [797, 457] width 63 height 13
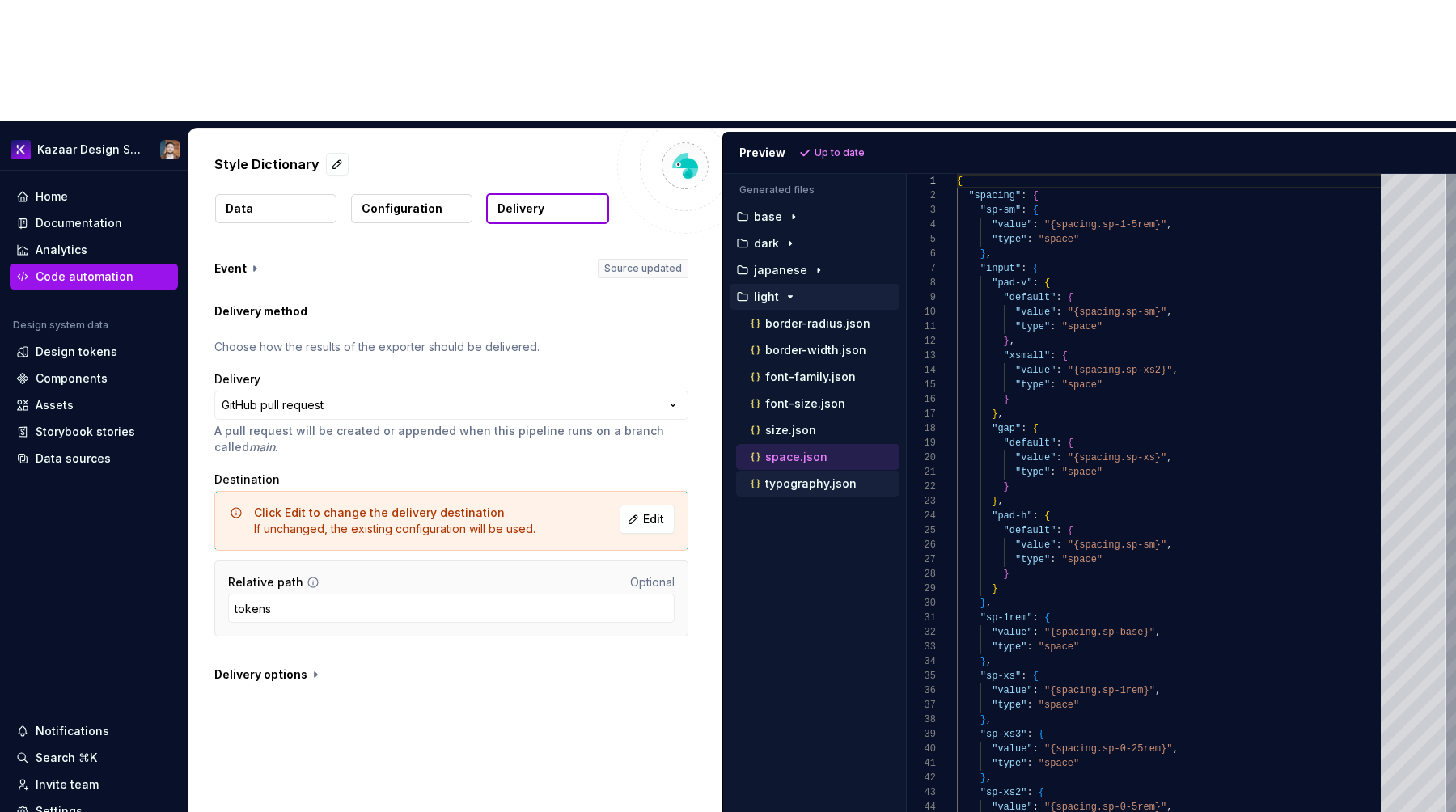
click at [805, 477] on p "typography.json" at bounding box center [811, 483] width 91 height 13
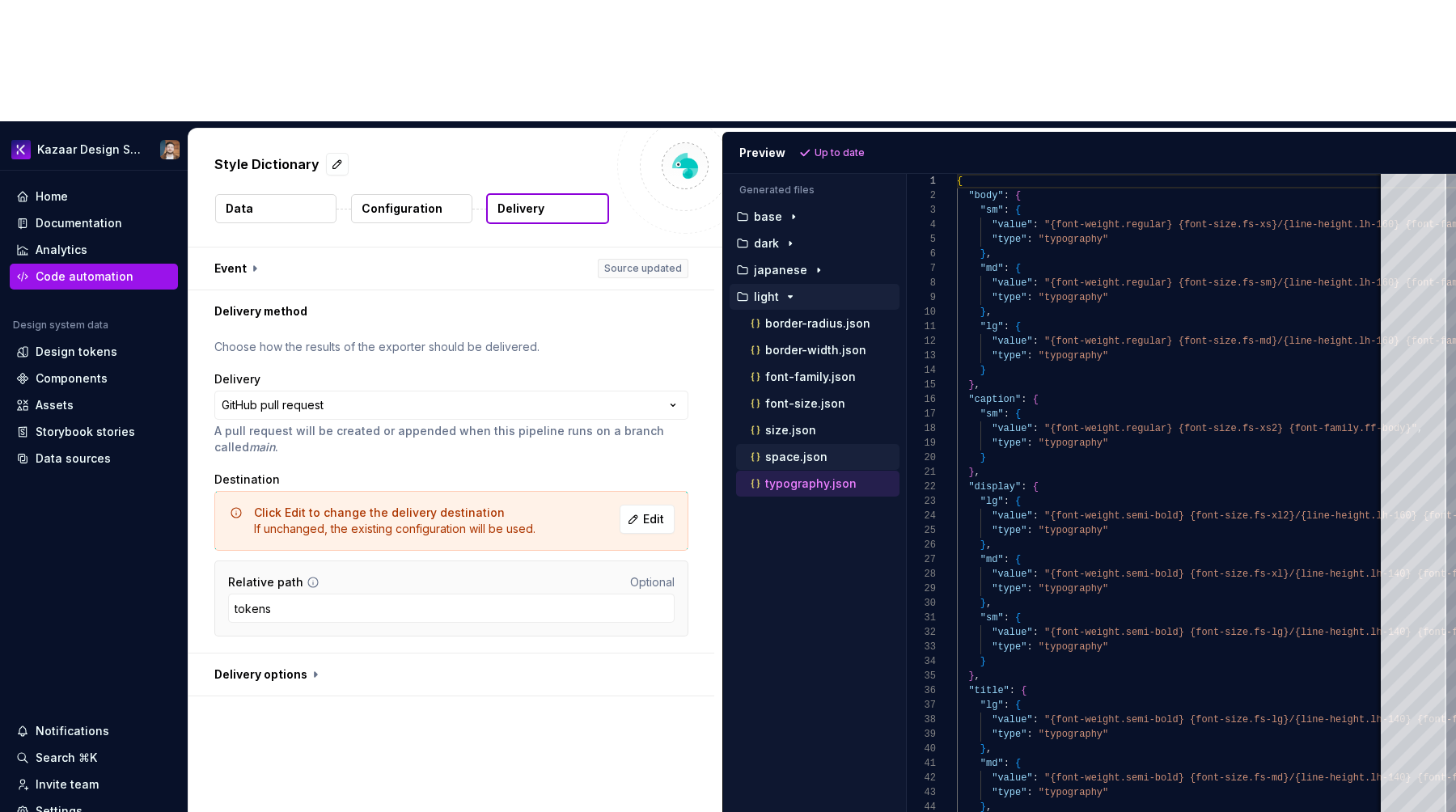
click at [789, 450] on p "space.json" at bounding box center [797, 457] width 63 height 13
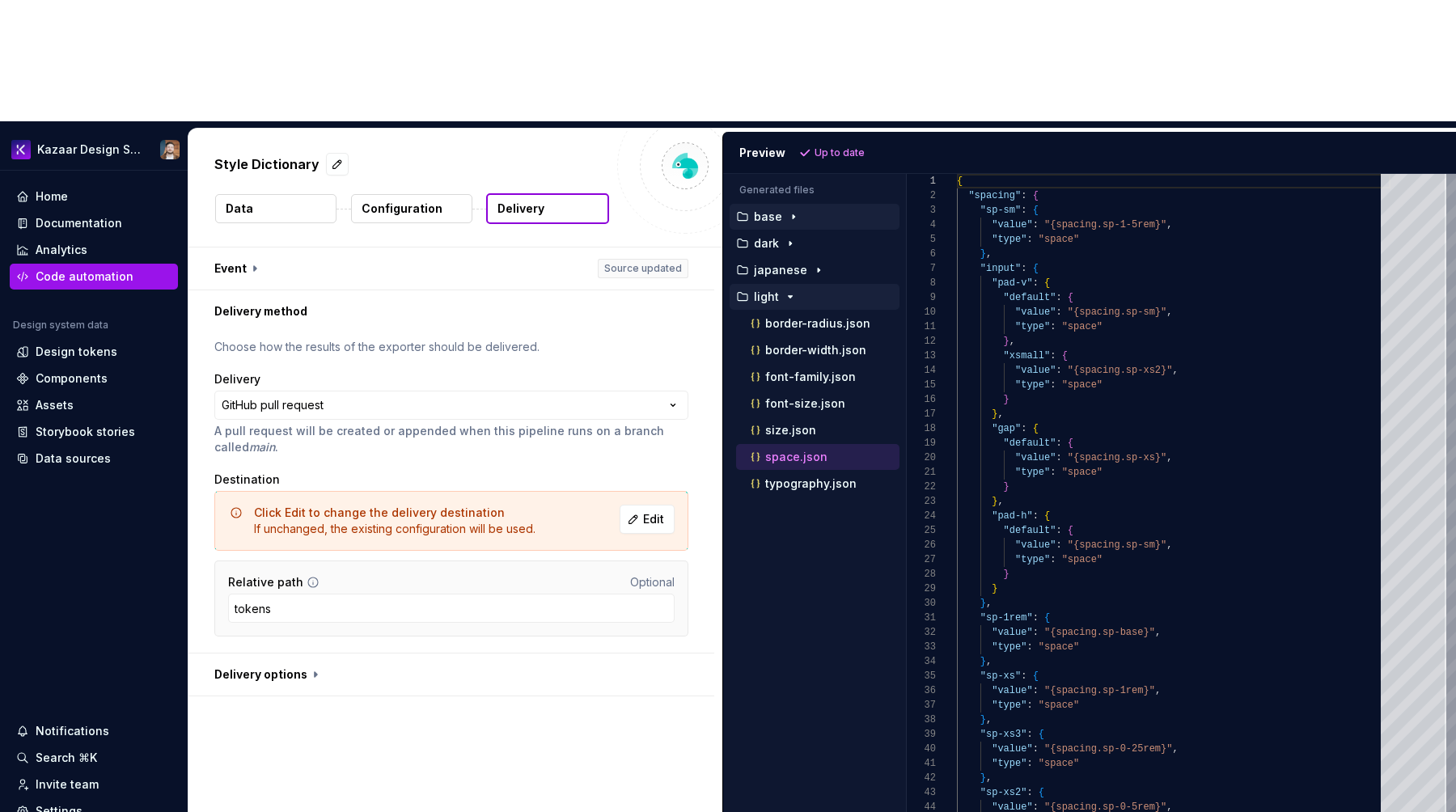
click at [790, 210] on icon "button" at bounding box center [793, 217] width 13 height 13
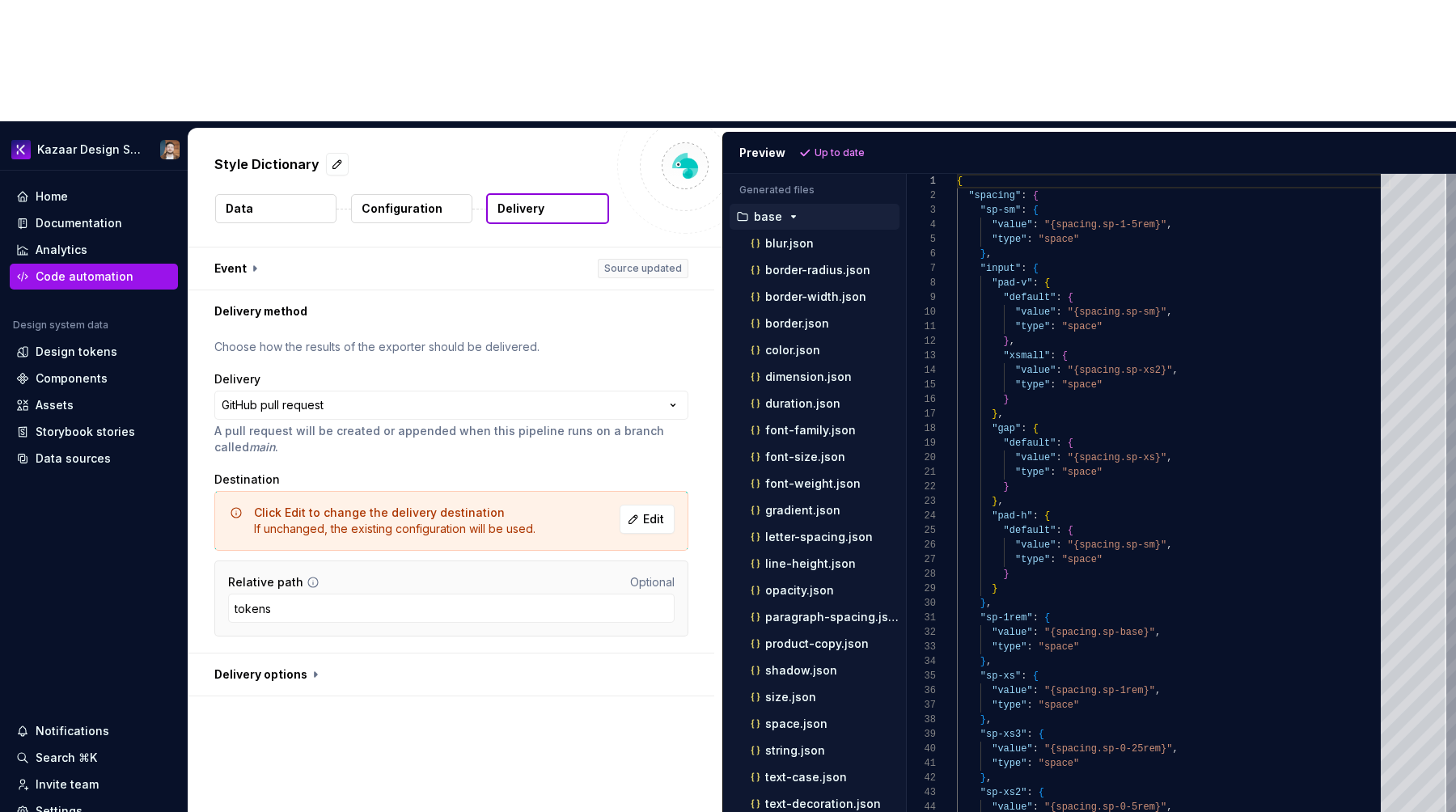
click at [787, 210] on icon "button" at bounding box center [793, 217] width 13 height 13
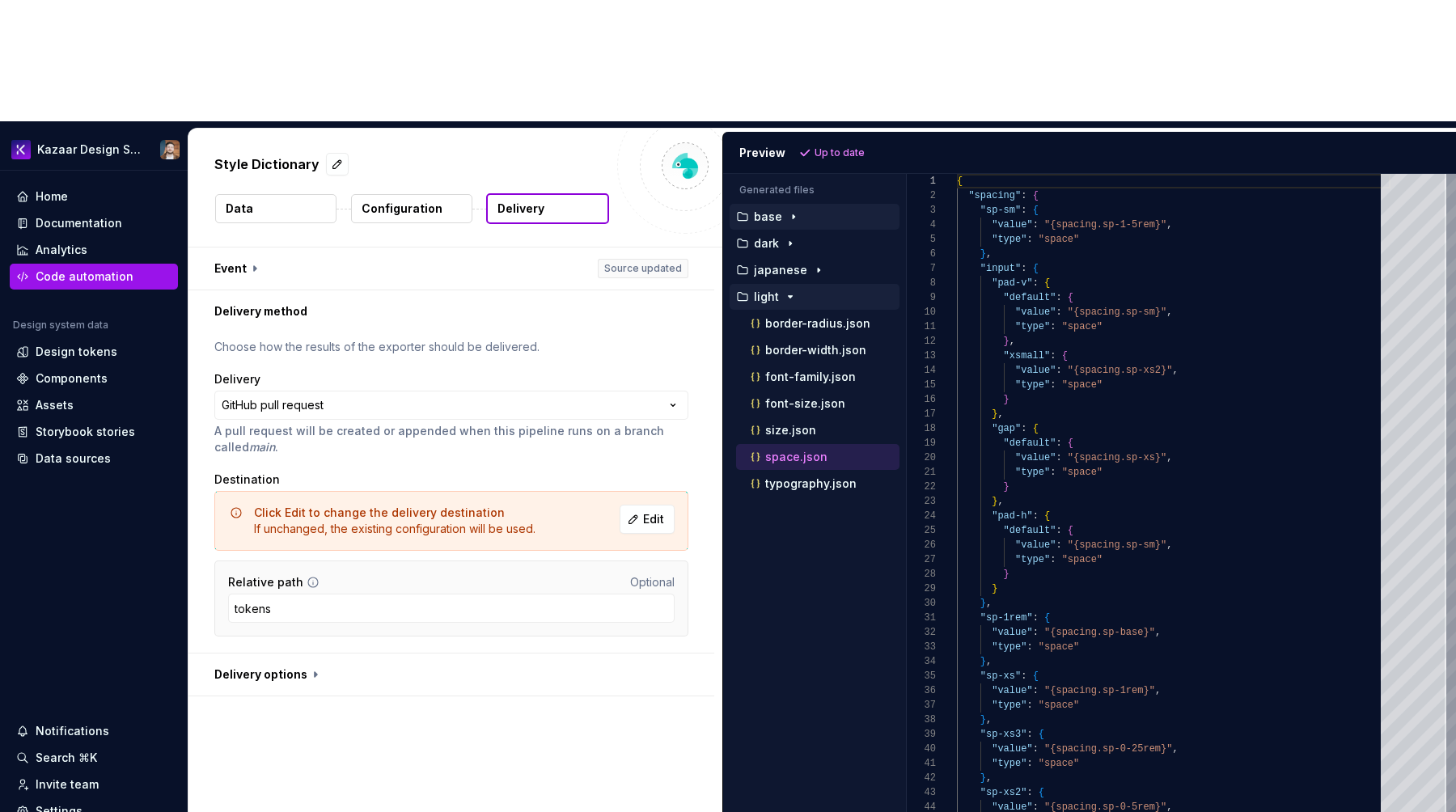
click at [790, 296] on icon "button" at bounding box center [791, 297] width 4 height 2
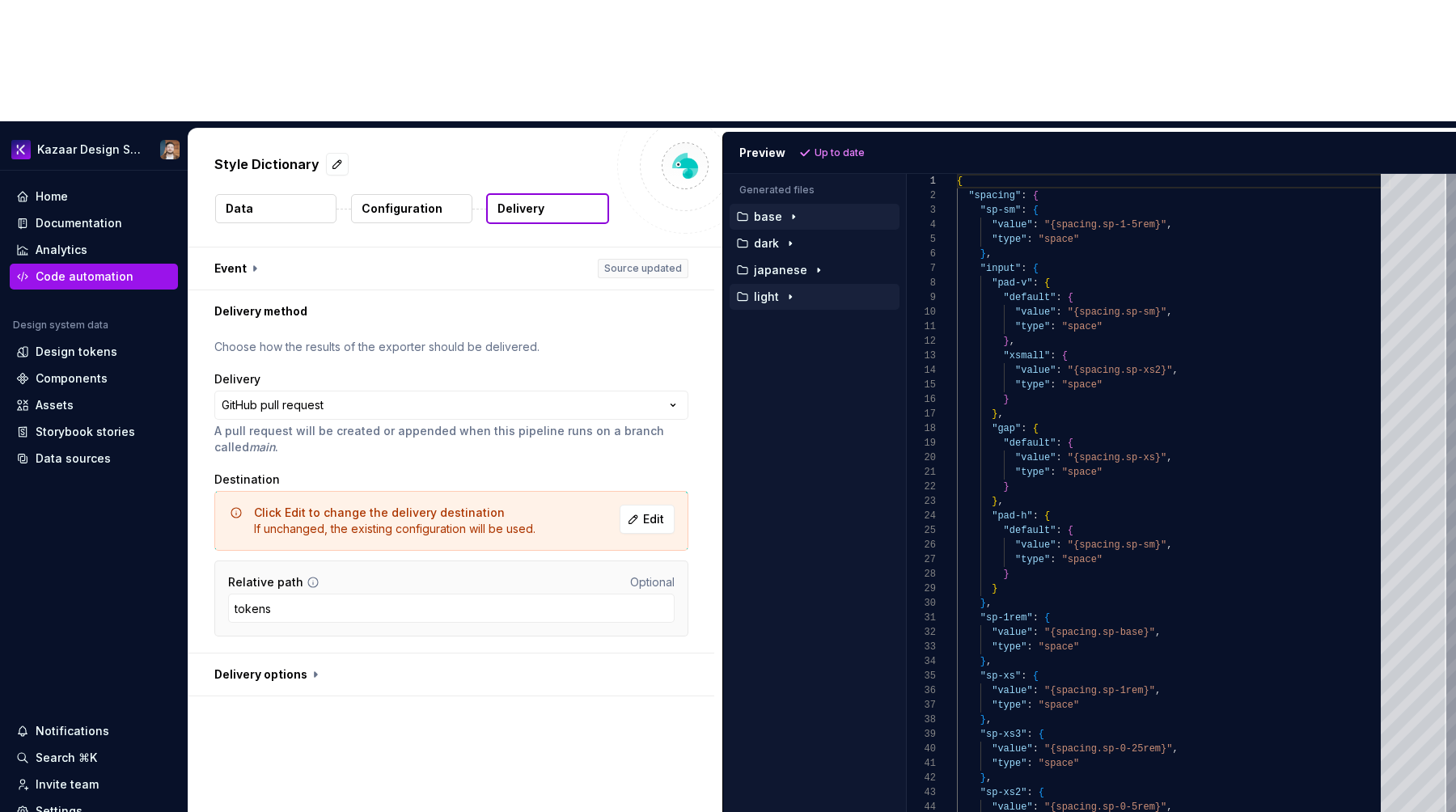
click at [790, 295] on icon "button" at bounding box center [791, 297] width 2 height 4
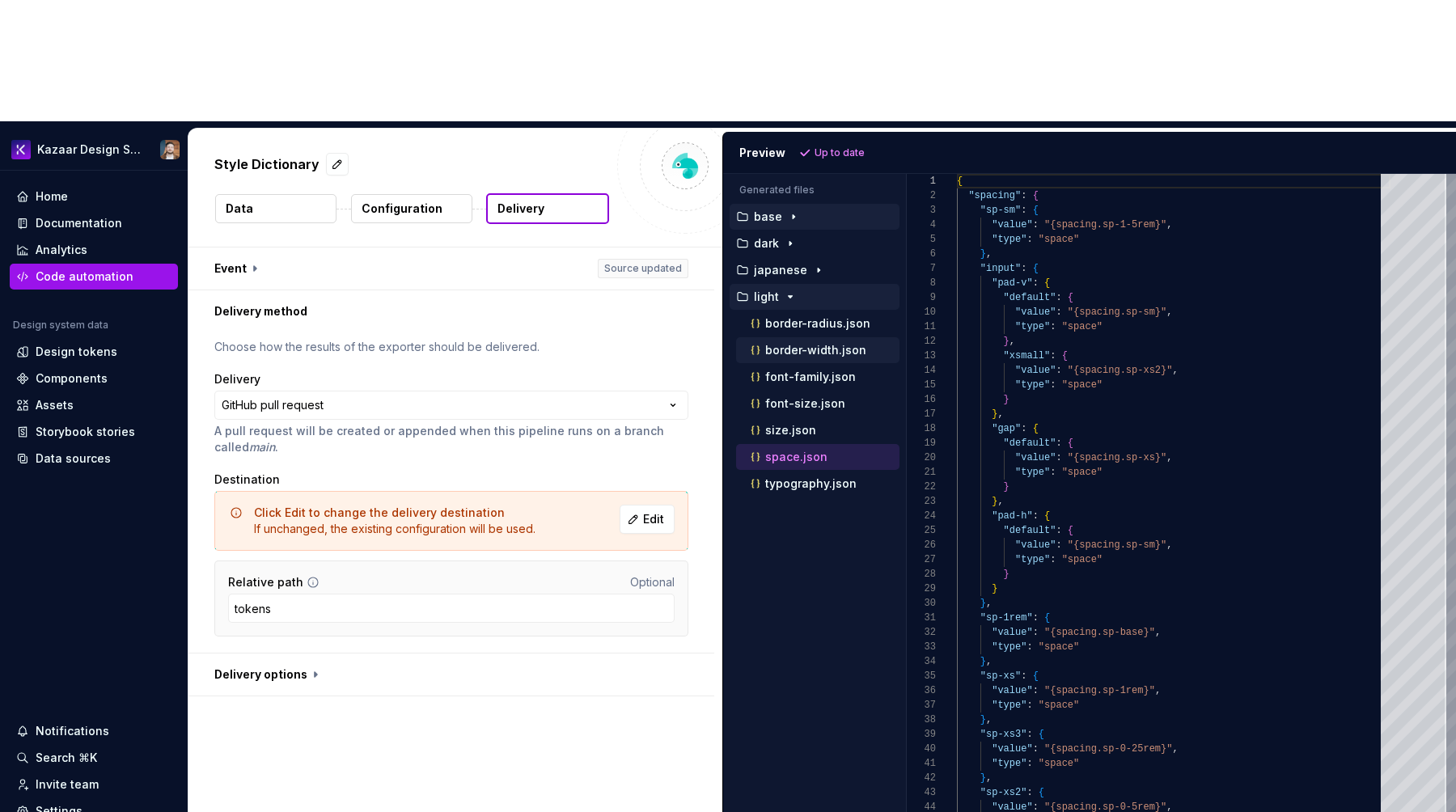
click at [788, 344] on p "border-width.json" at bounding box center [816, 350] width 101 height 13
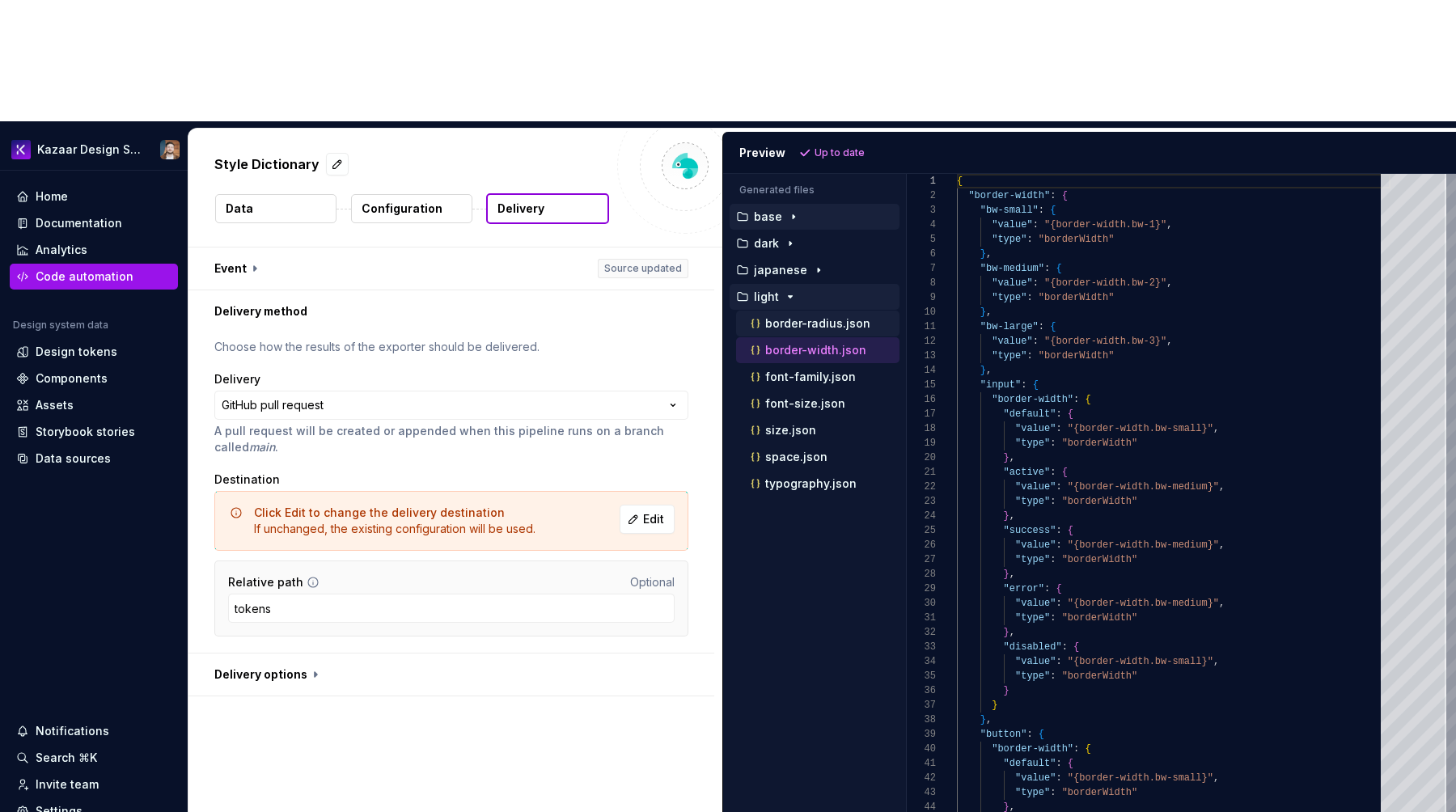
click at [792, 314] on button "border-radius.json" at bounding box center [818, 323] width 163 height 18
type textarea "**********"
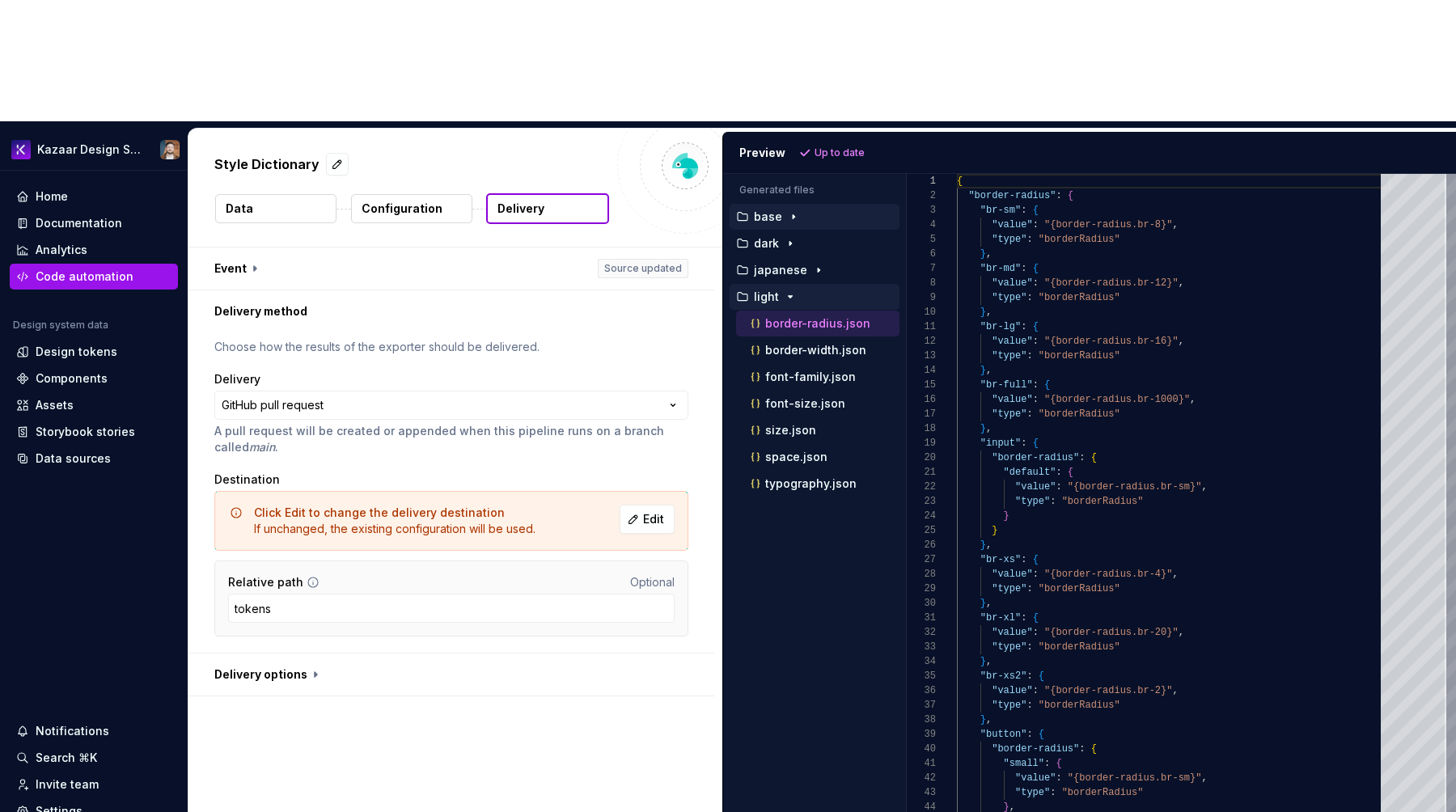
click at [790, 290] on icon "button" at bounding box center [790, 296] width 13 height 13
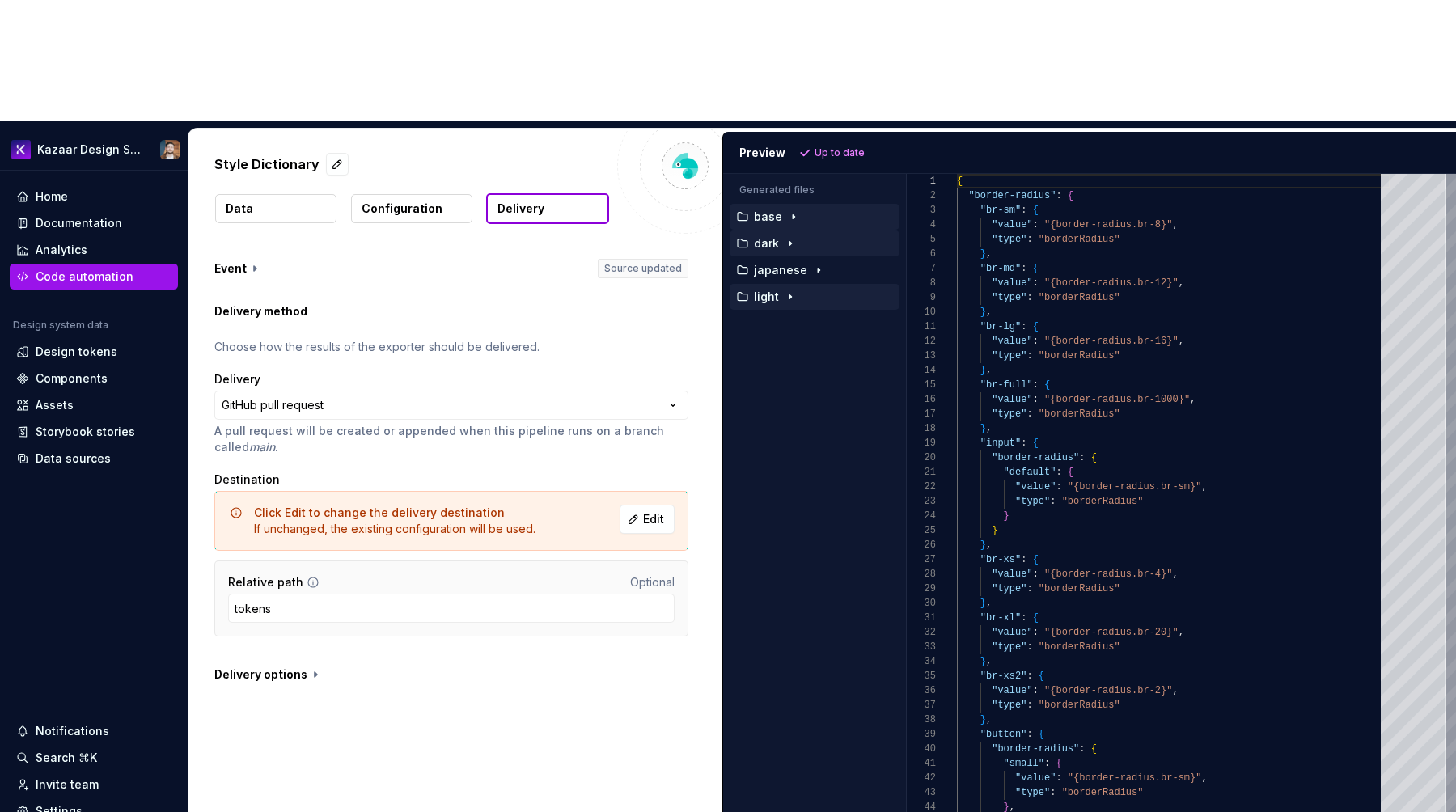
click at [791, 237] on icon "button" at bounding box center [790, 244] width 13 height 13
click at [63, 338] on div "Design tokens" at bounding box center [94, 351] width 168 height 26
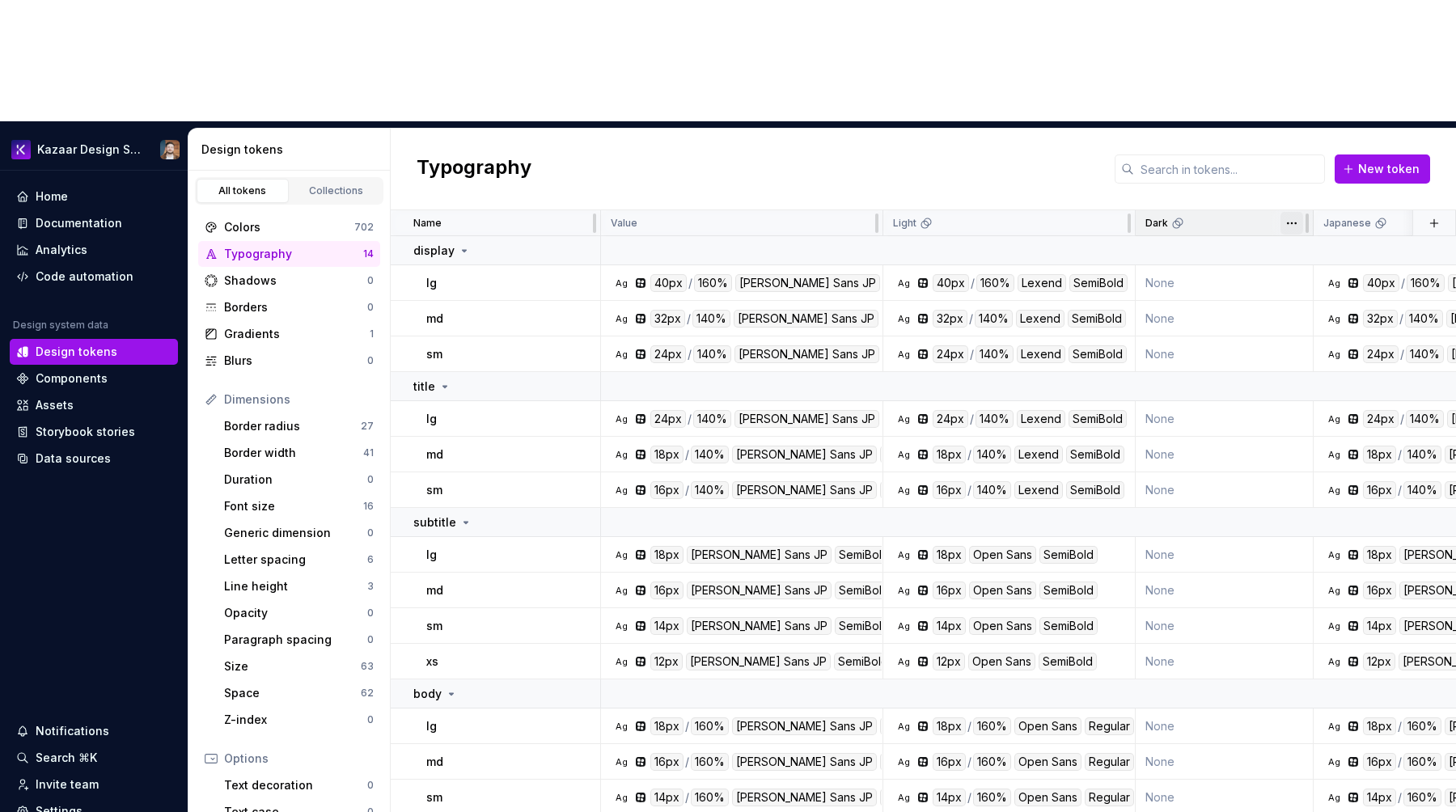
click at [1296, 106] on html "Kazaar Design System Home Documentation Analytics Code automation Design system…" at bounding box center [728, 406] width 1456 height 812
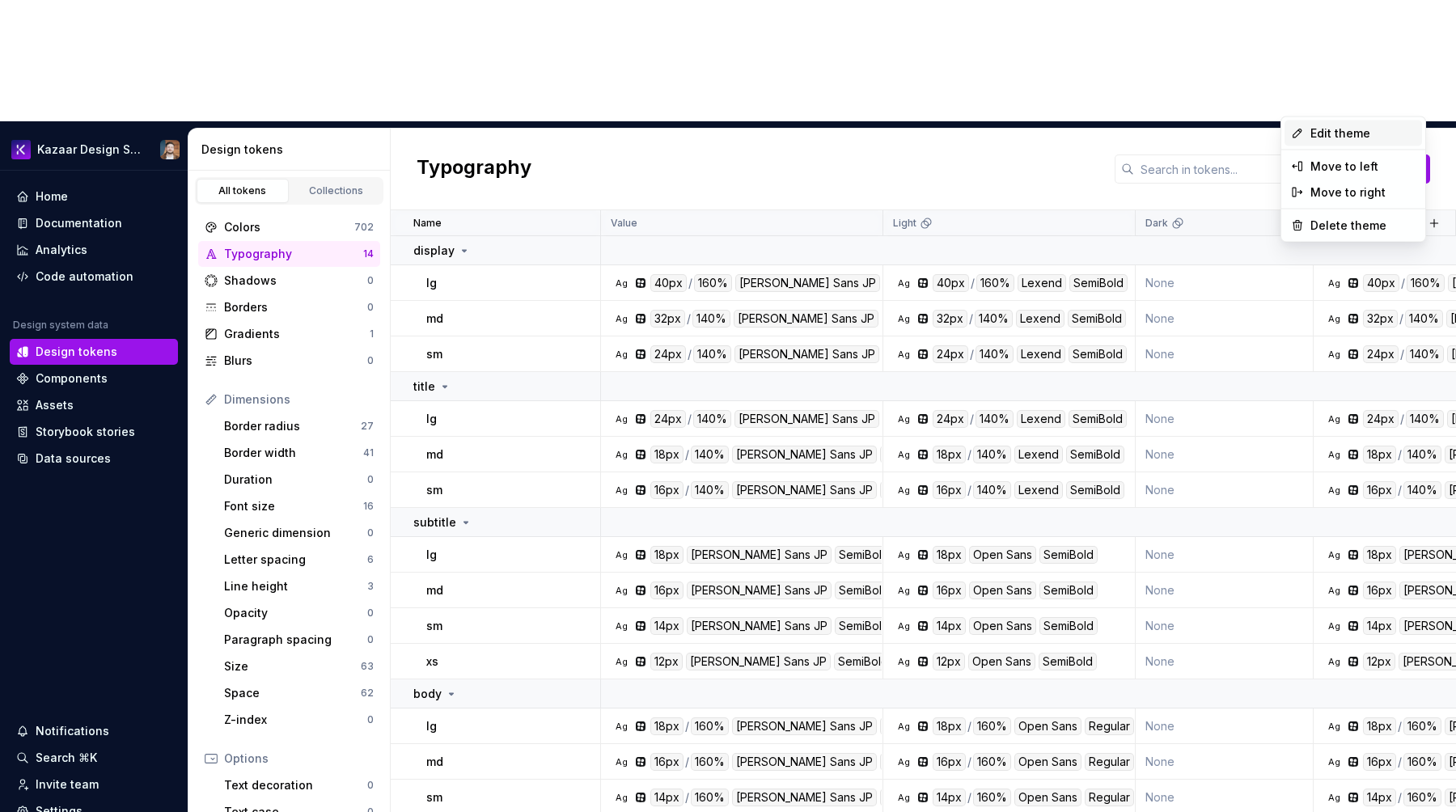
click at [1303, 133] on icon at bounding box center [1298, 133] width 13 height 13
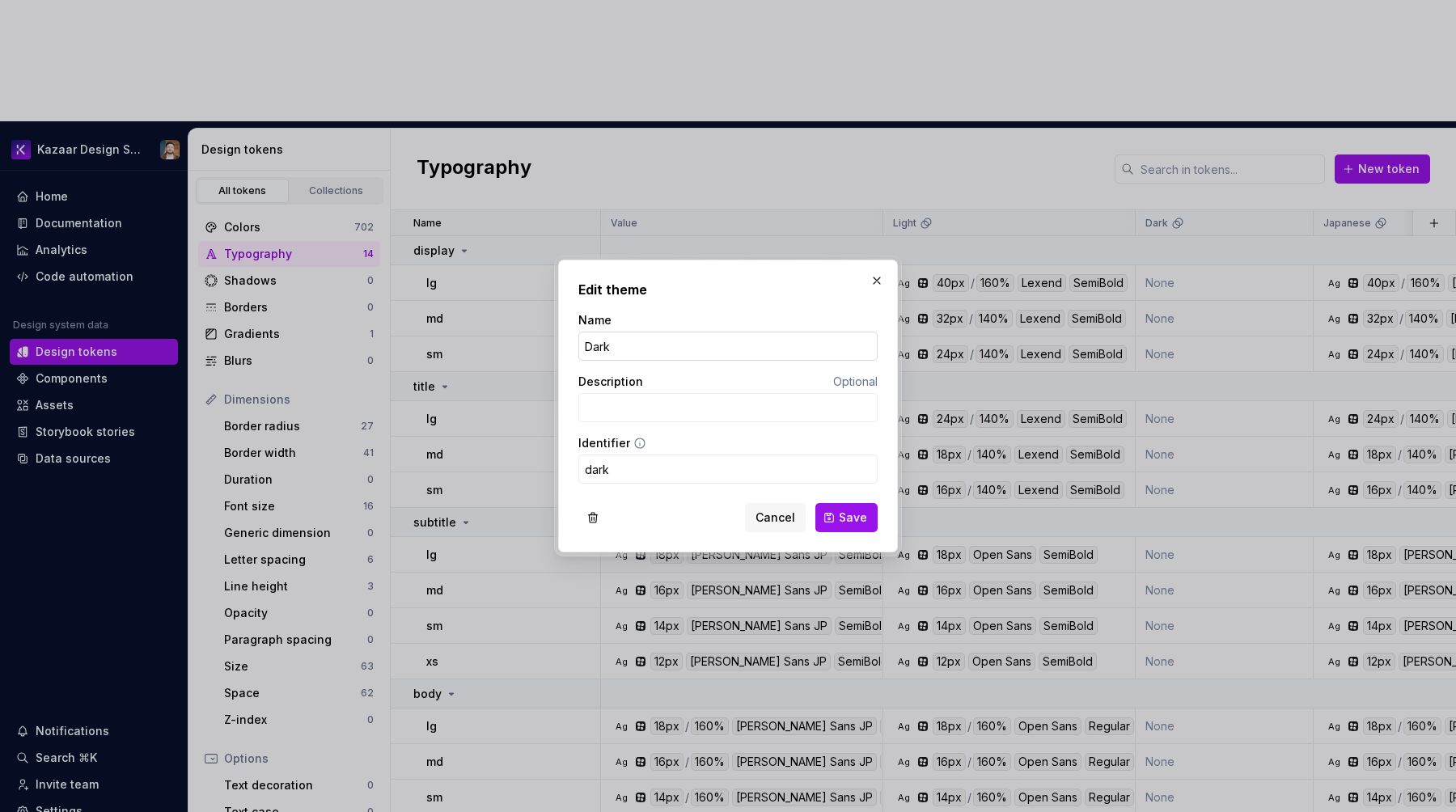
click at [635, 338] on input "Dark" at bounding box center [728, 346] width 299 height 30
type input "Or"
click at [770, 520] on span "Cancel" at bounding box center [775, 517] width 39 height 16
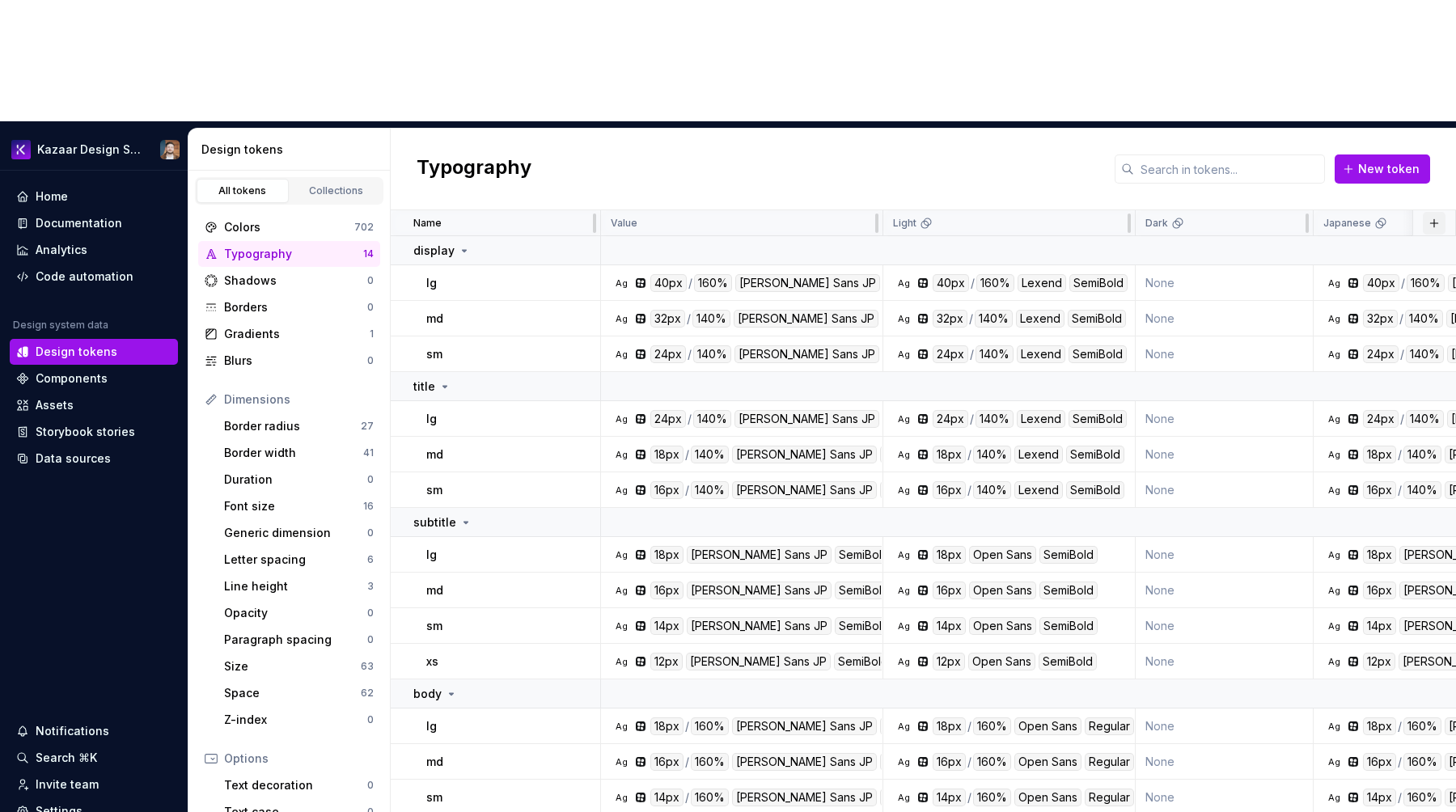
click at [1430, 212] on button "button" at bounding box center [1434, 223] width 22 height 22
click at [1344, 135] on div "New theme" at bounding box center [1358, 133] width 154 height 16
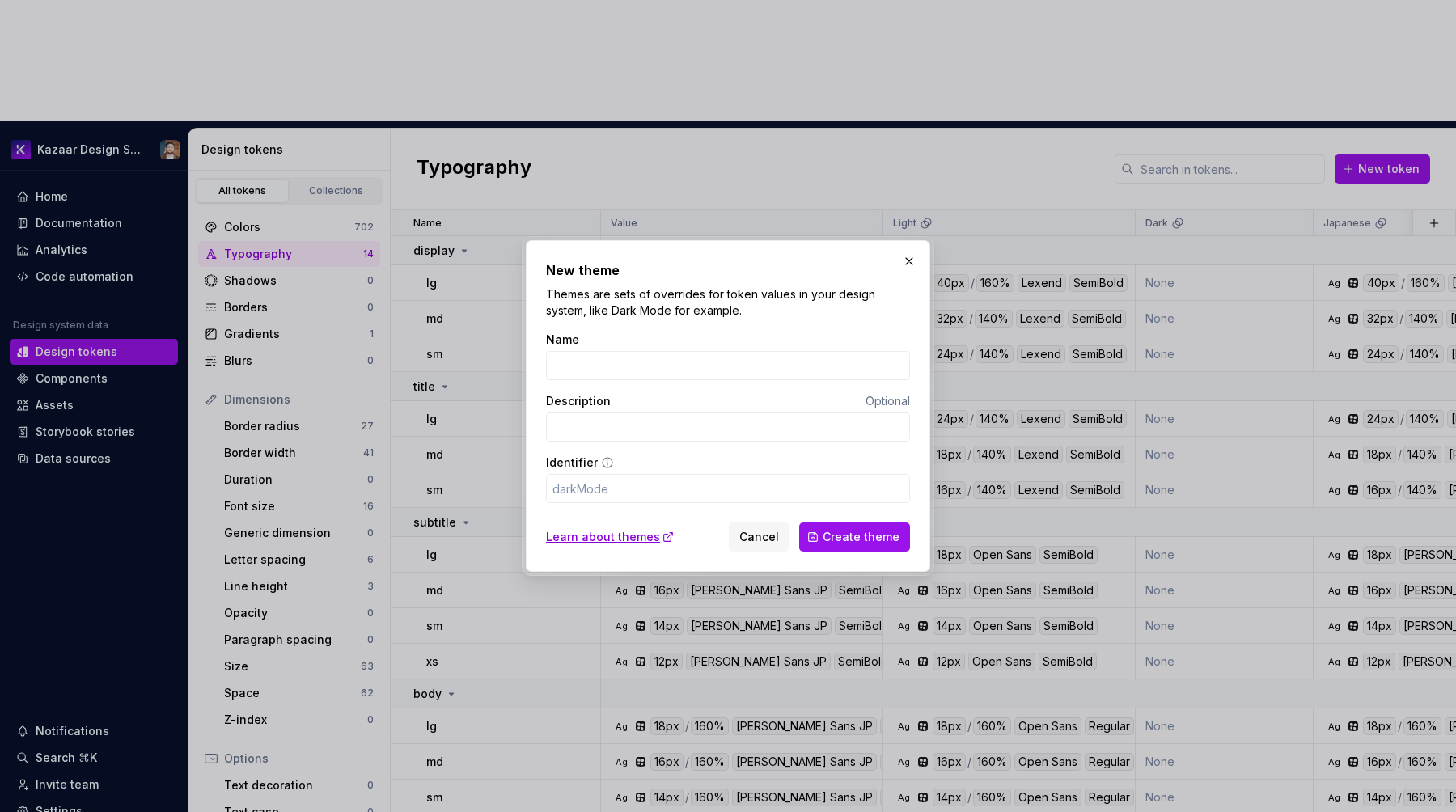
type input "O"
type input "o"
type input "Or"
type input "or"
type input "Ori"
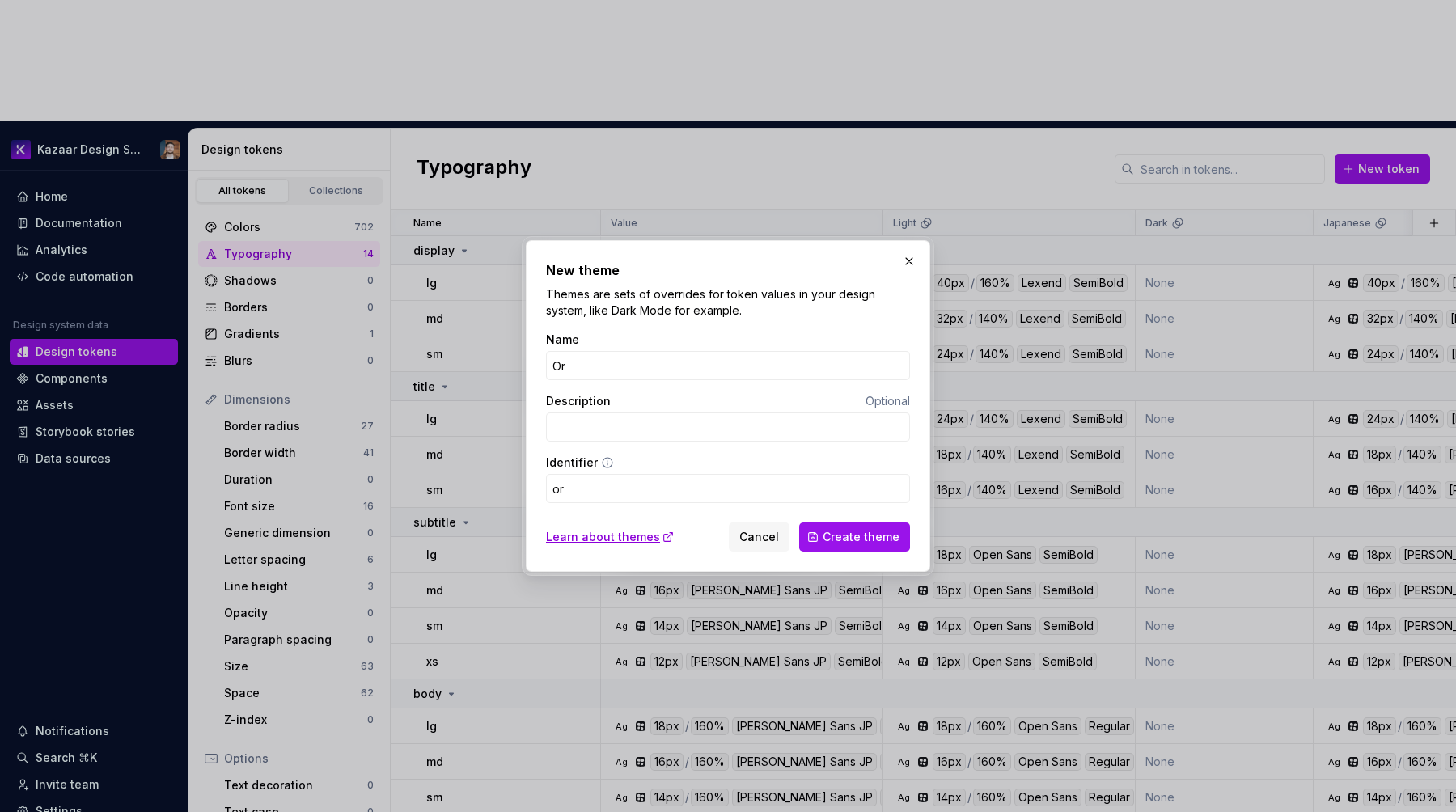
type input "ori"
type input "Orig"
type input "orig"
type input "Origi"
type input "origi"
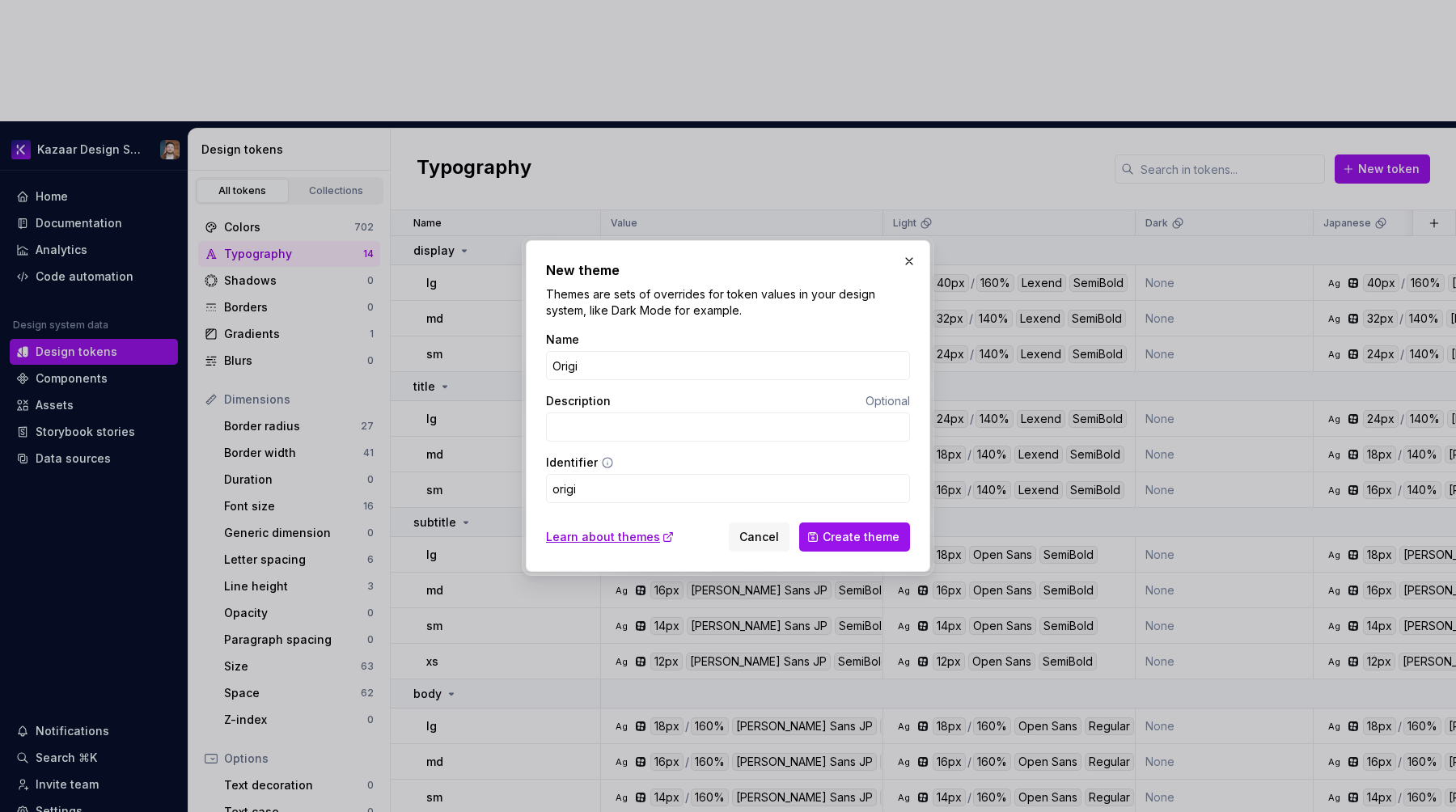
type input "Origin"
type input "origin"
type input "Origin"
click at [799, 523] on button "Create theme" at bounding box center [854, 537] width 111 height 30
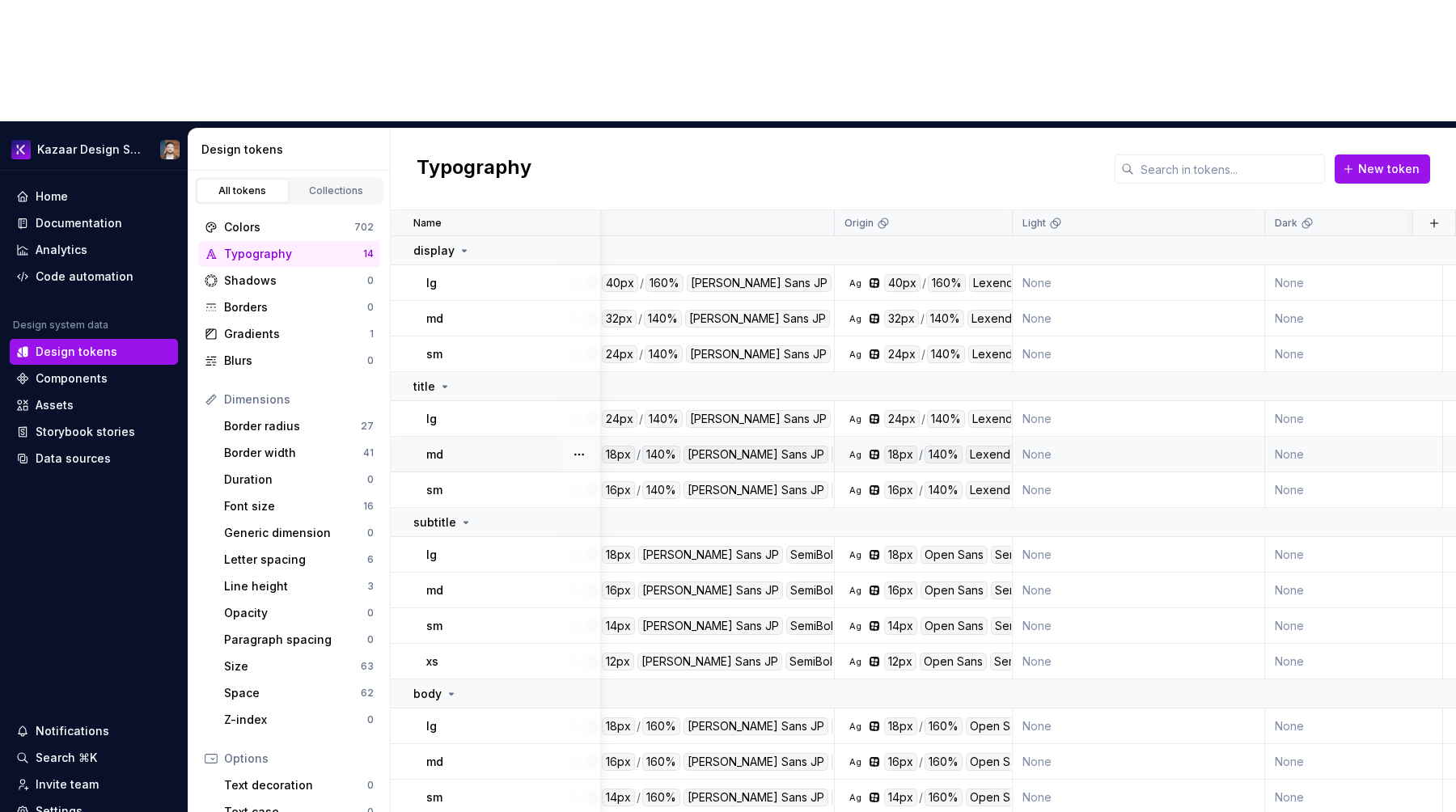
scroll to position [0, 43]
click at [230, 219] on div "Colors" at bounding box center [288, 227] width 130 height 16
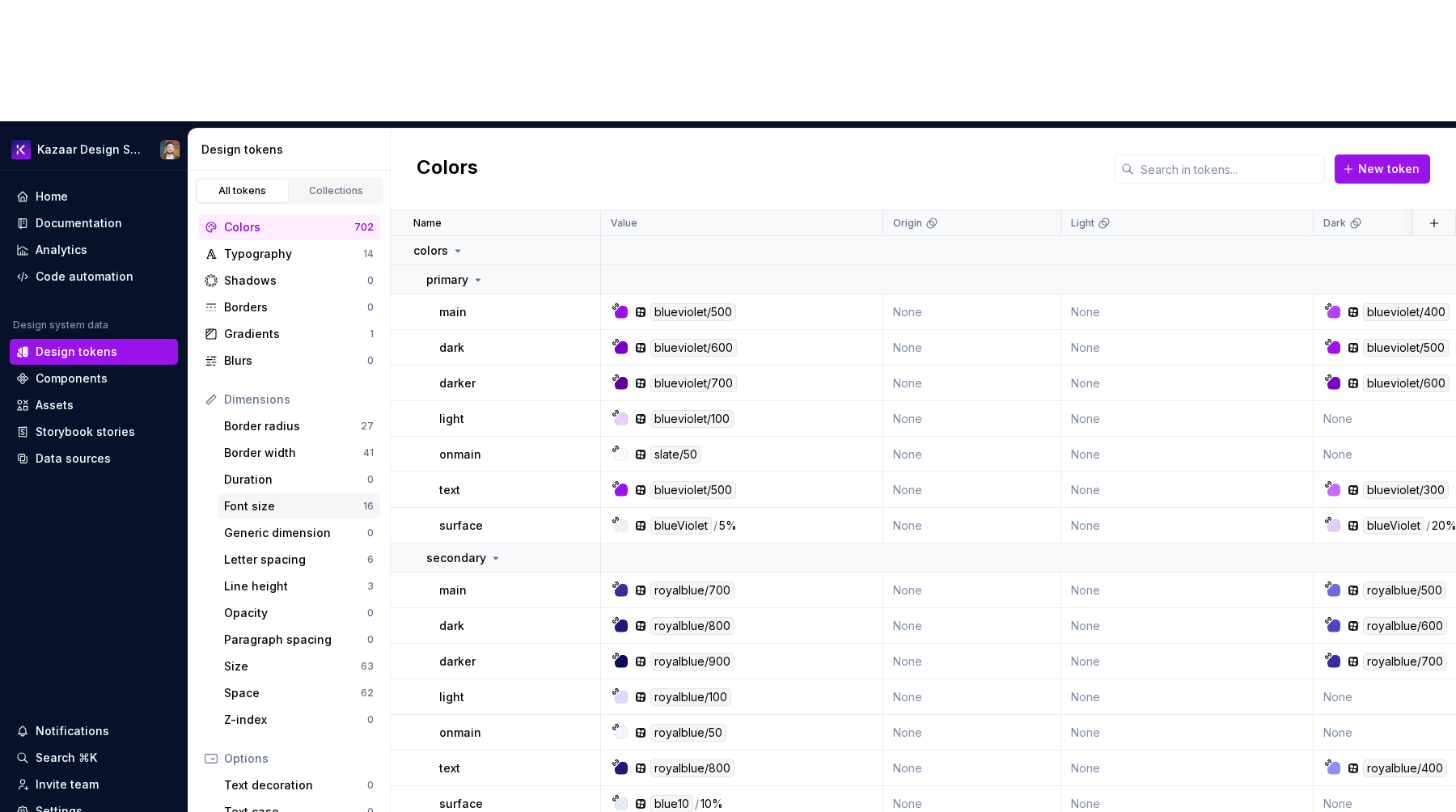
click at [351, 498] on div "Font size" at bounding box center [293, 506] width 139 height 16
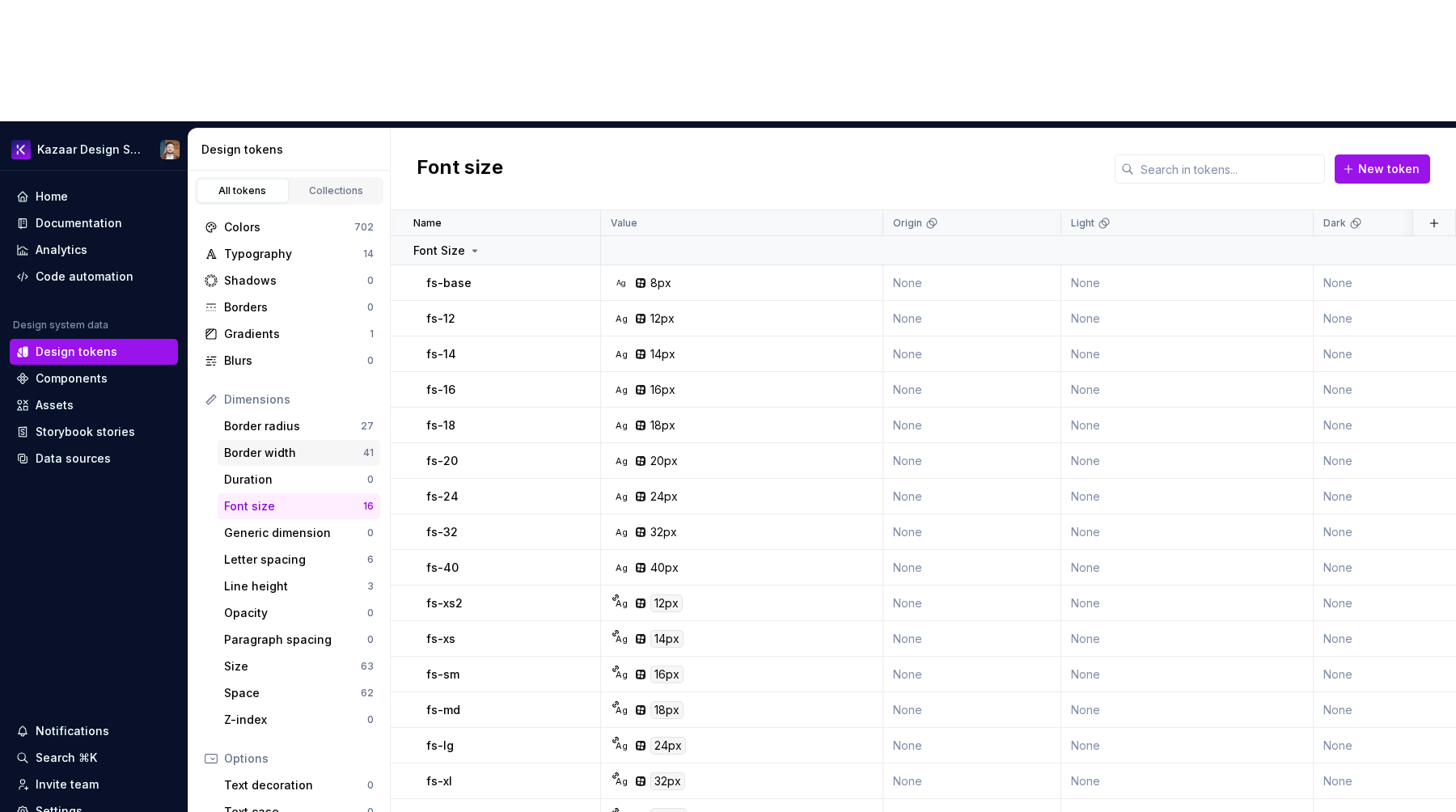
click at [338, 445] on div "Border width" at bounding box center [293, 453] width 139 height 16
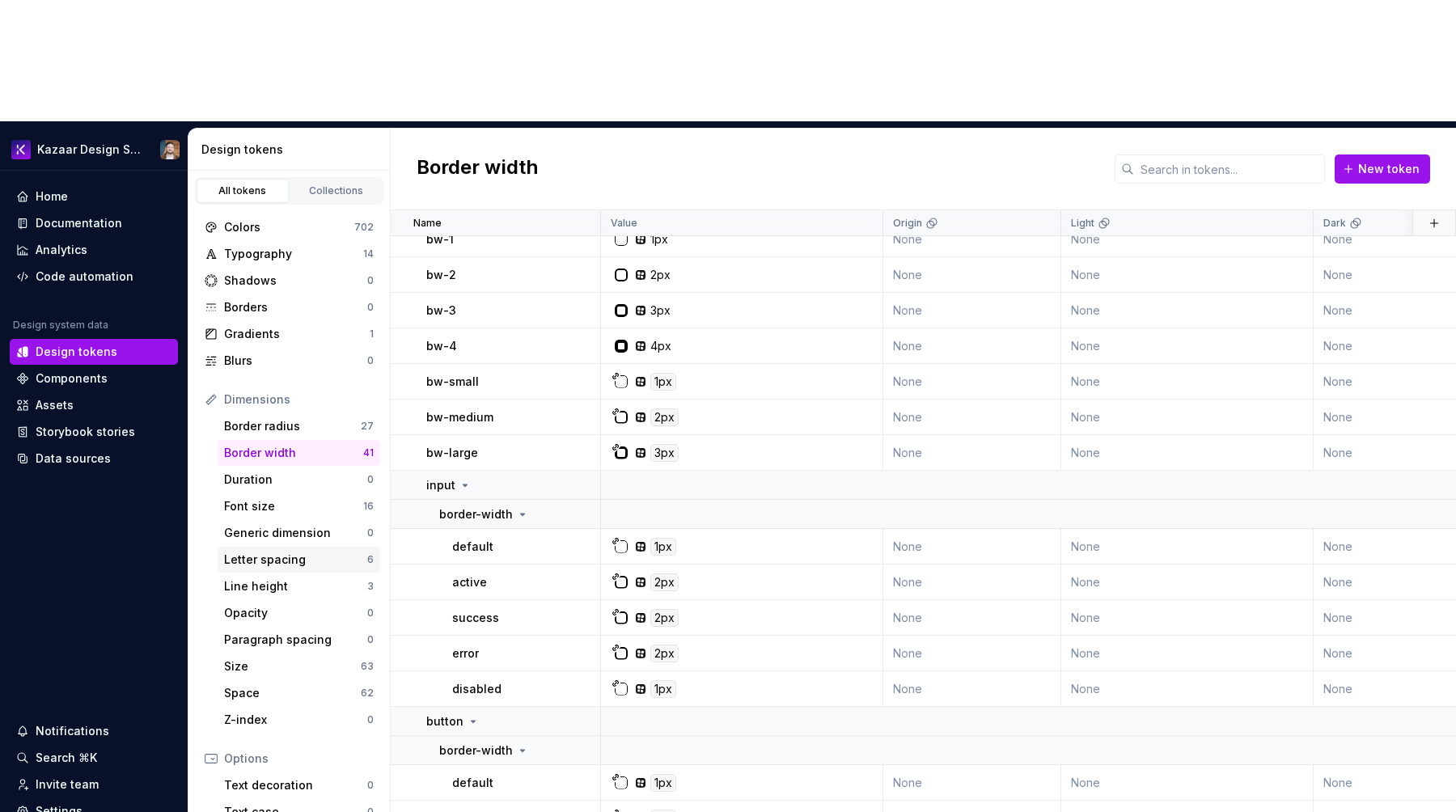
scroll to position [73, 0]
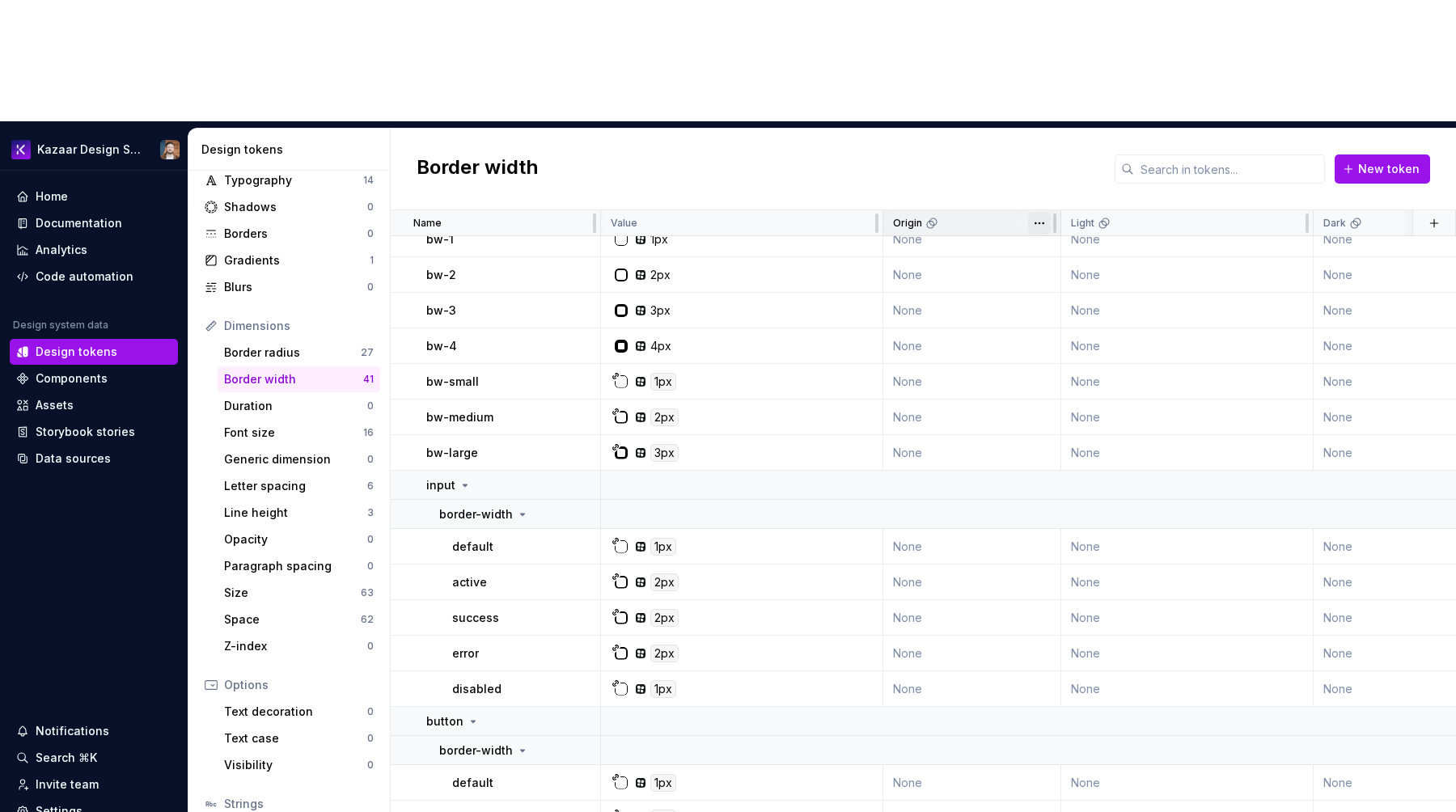
click at [1043, 100] on html "Kazaar Design System Home Documentation Analytics Code automation Design system…" at bounding box center [728, 406] width 1456 height 812
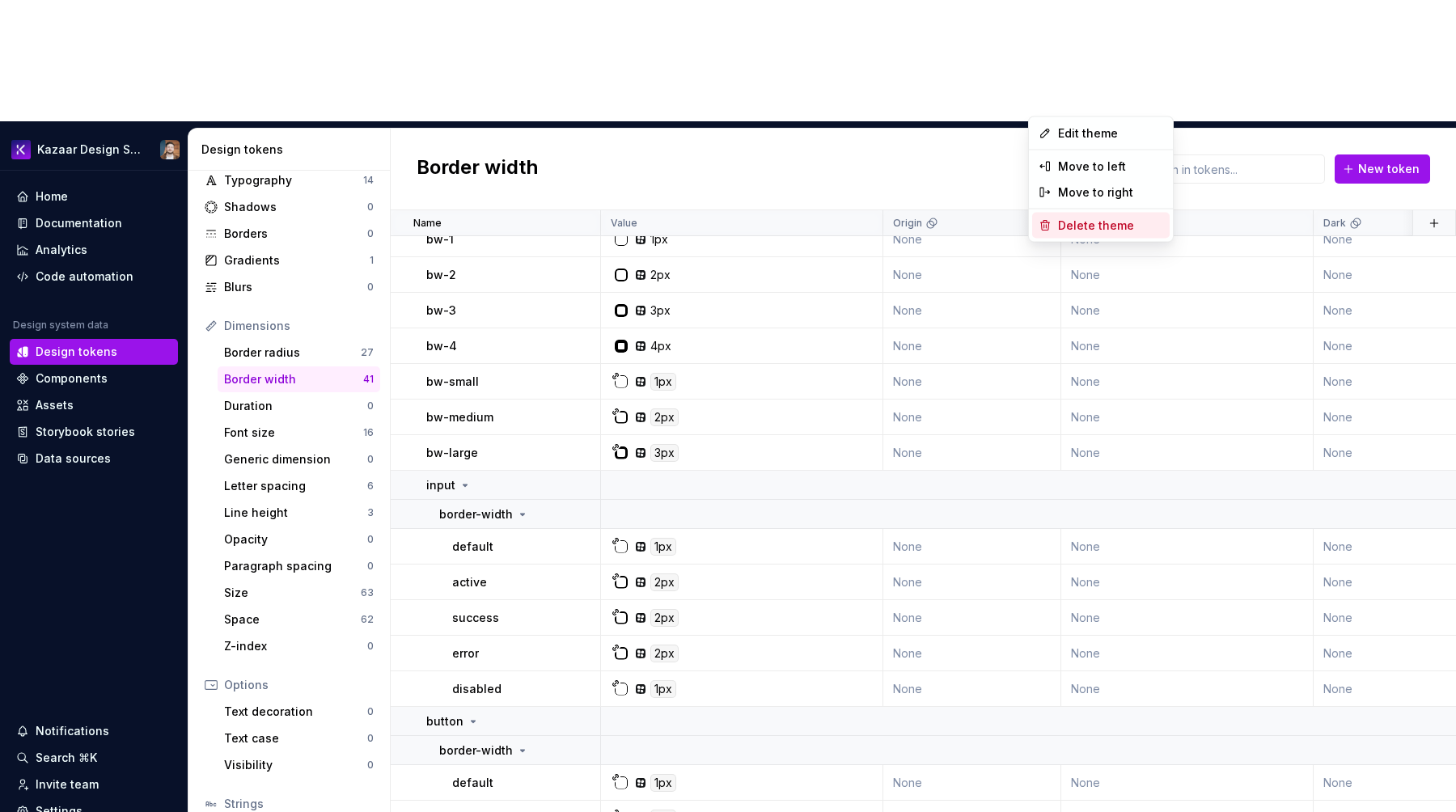
drag, startPoint x: 1052, startPoint y: 238, endPoint x: 1052, endPoint y: 227, distance: 11.0
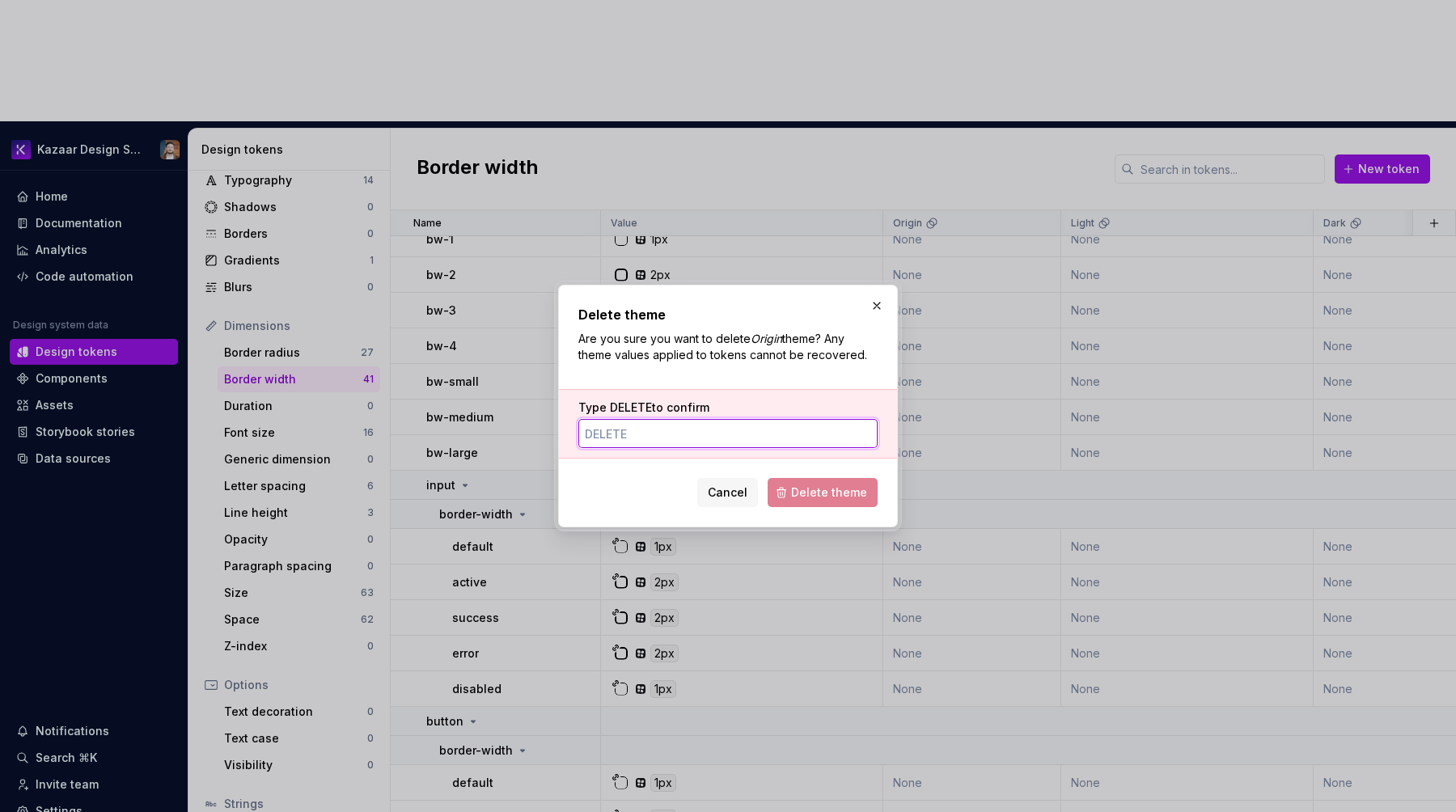
click at [622, 432] on input "Type DELETE to confirm" at bounding box center [728, 433] width 299 height 30
type input "DELETE"
click at [787, 488] on button "Delete theme" at bounding box center [822, 492] width 110 height 30
